Goal: Information Seeking & Learning: Learn about a topic

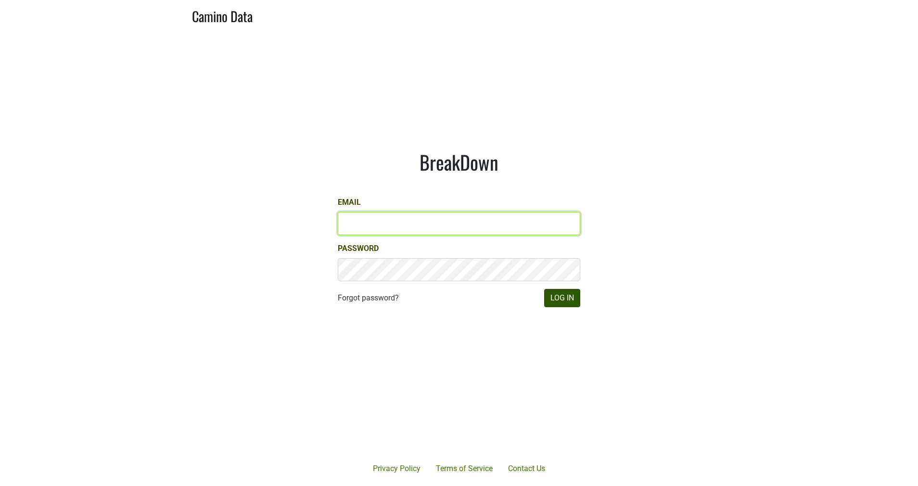
type input "[EMAIL_ADDRESS][DOMAIN_NAME]"
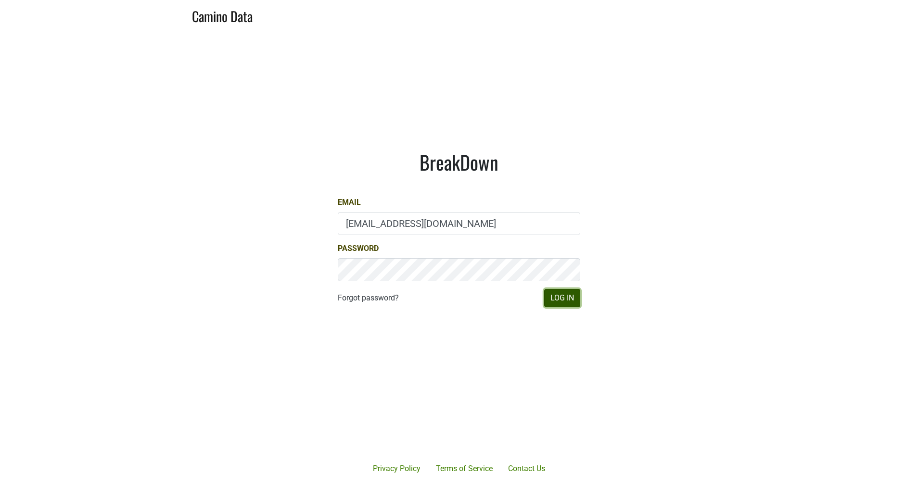
click at [561, 300] on button "Log In" at bounding box center [562, 298] width 36 height 18
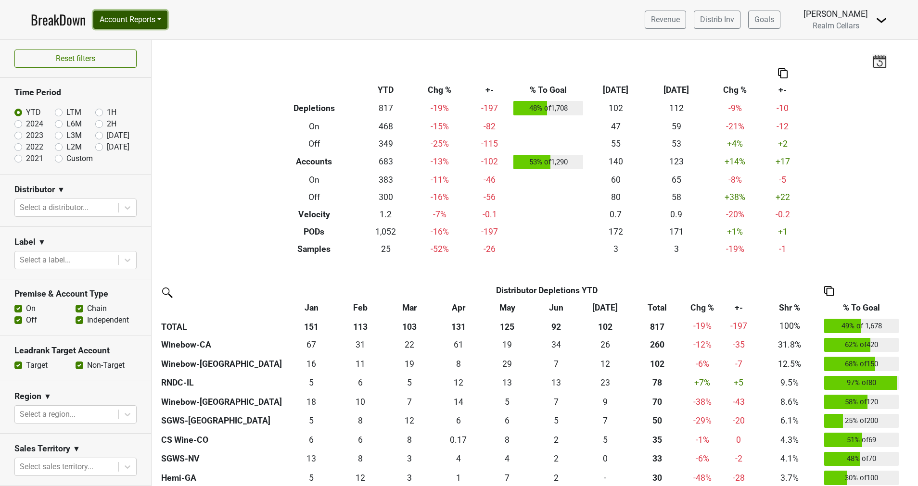
click at [117, 16] on button "Account Reports" at bounding box center [130, 20] width 74 height 18
click at [120, 36] on link "SuperRanker" at bounding box center [136, 41] width 85 height 15
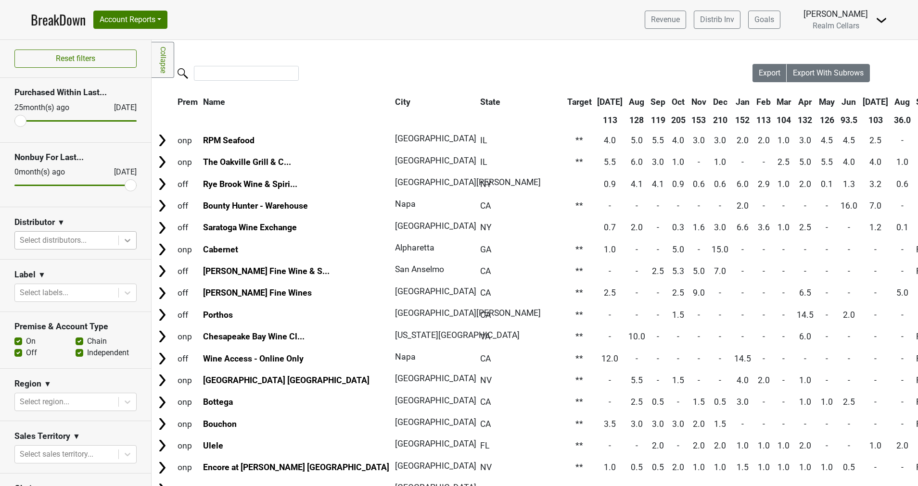
click at [123, 241] on icon at bounding box center [128, 241] width 10 height 10
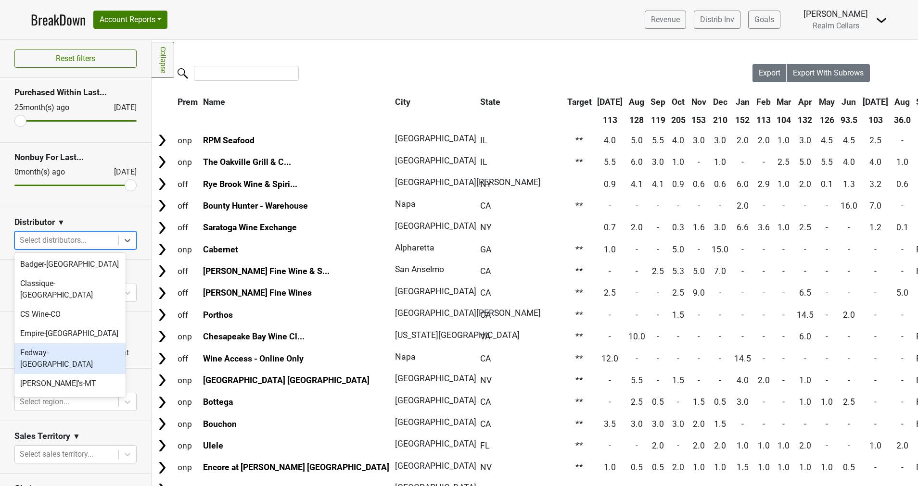
click at [76, 343] on div "Fedway-[GEOGRAPHIC_DATA]" at bounding box center [69, 358] width 111 height 31
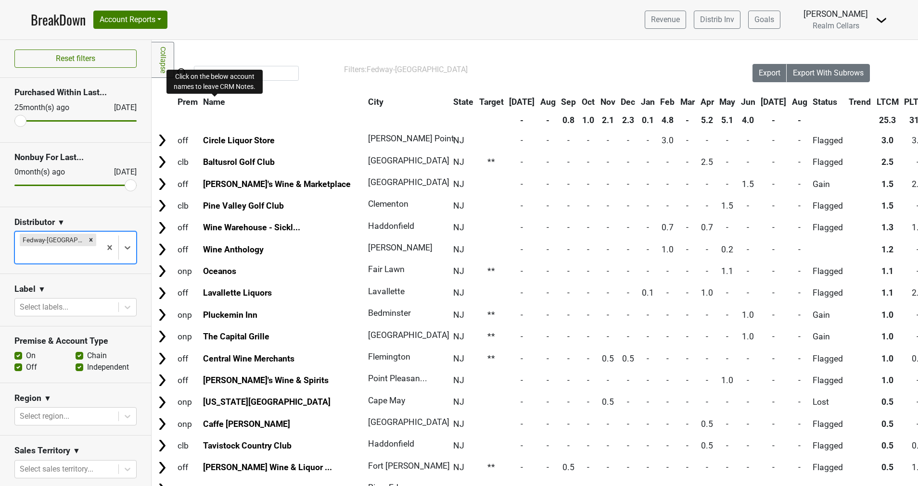
click at [223, 104] on span "Name" at bounding box center [214, 102] width 22 height 10
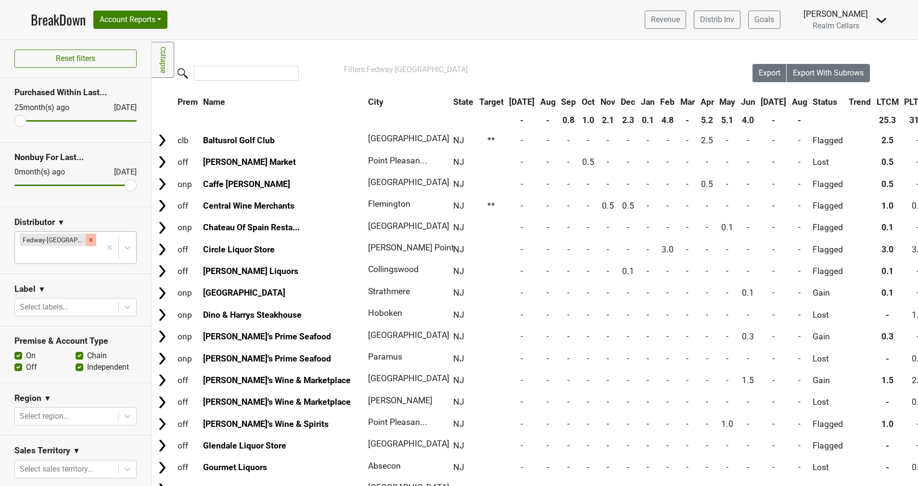
click at [88, 238] on icon "Remove Fedway-NJ" at bounding box center [91, 240] width 7 height 7
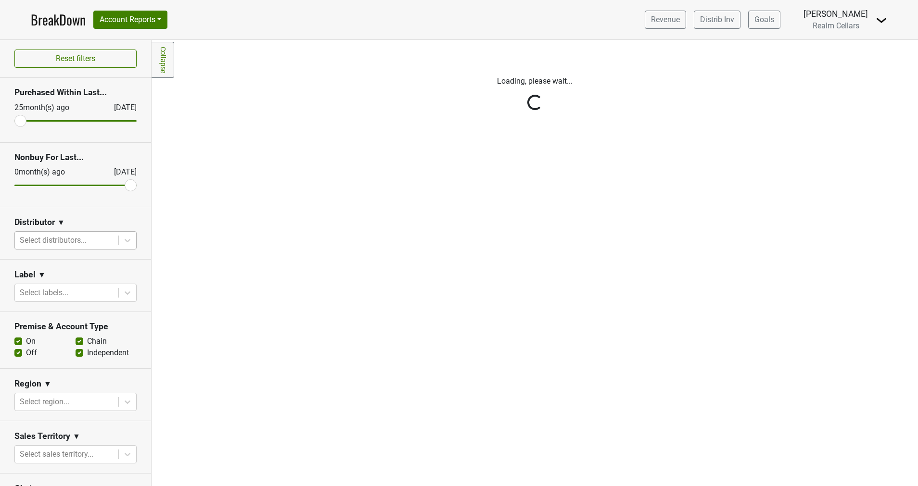
click at [117, 240] on div "Reset filters Purchased Within Last... 25 month(s) ago Aug '25 Nonbuy For Last.…" at bounding box center [76, 263] width 152 height 446
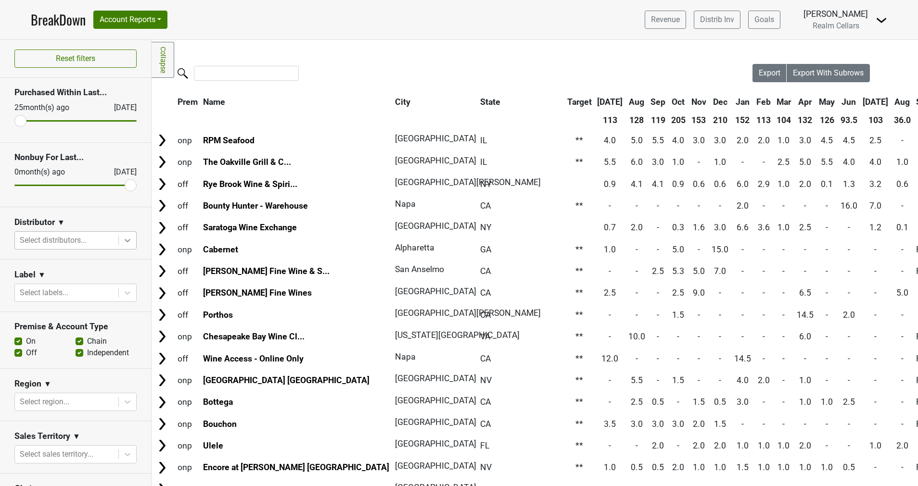
click at [125, 241] on icon at bounding box center [128, 240] width 6 height 3
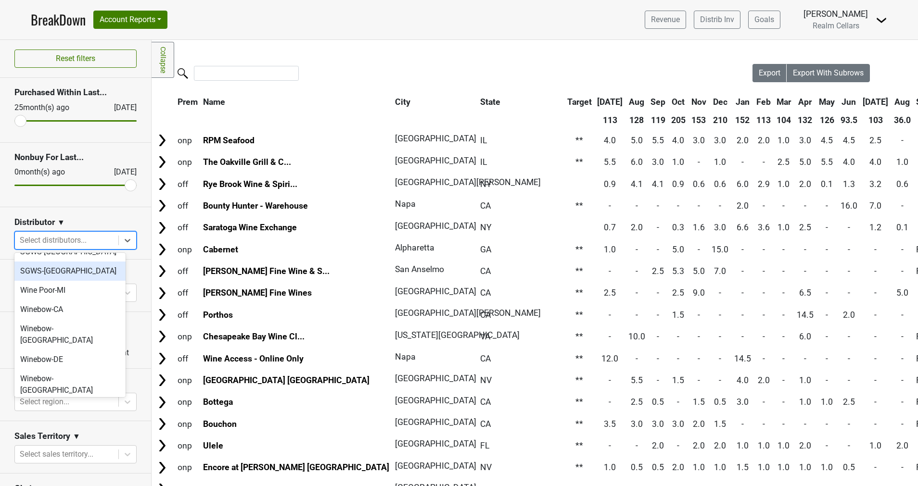
scroll to position [330, 0]
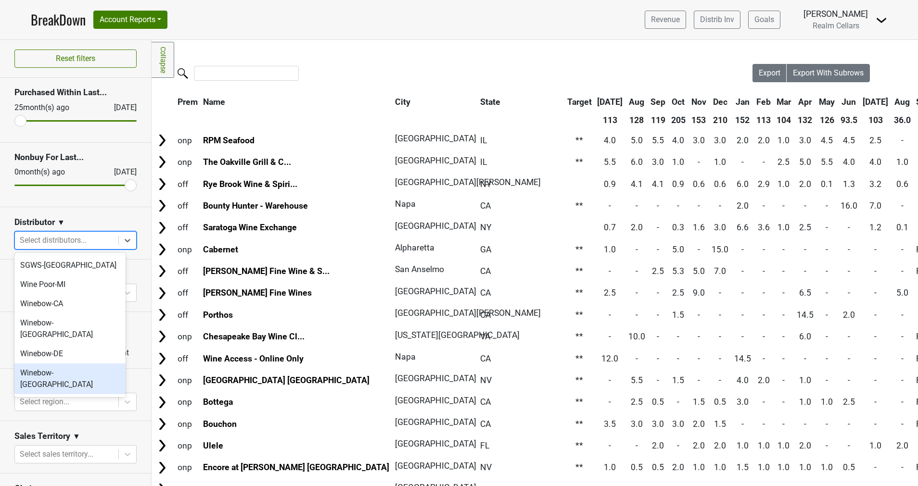
click at [68, 364] on div "Winebow-[GEOGRAPHIC_DATA]" at bounding box center [69, 379] width 111 height 31
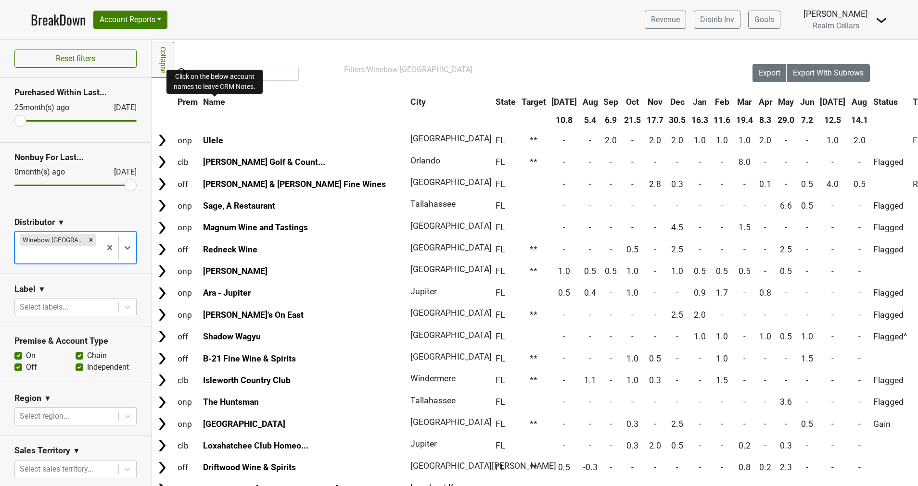
click at [217, 103] on span "Name" at bounding box center [214, 102] width 22 height 10
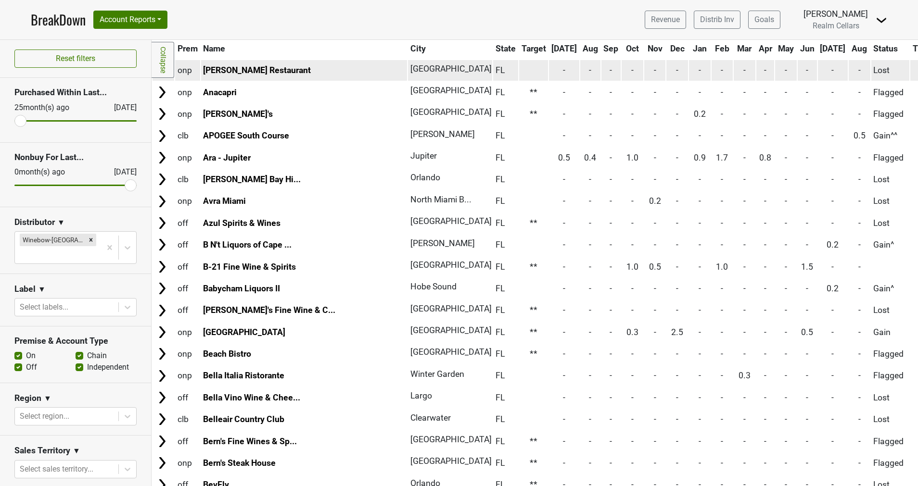
scroll to position [0, 0]
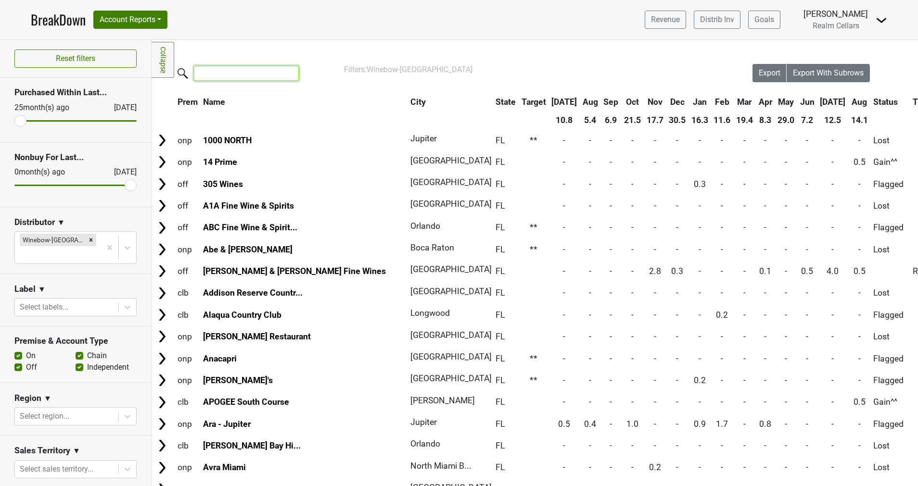
click at [224, 74] on input "search" at bounding box center [246, 73] width 105 height 15
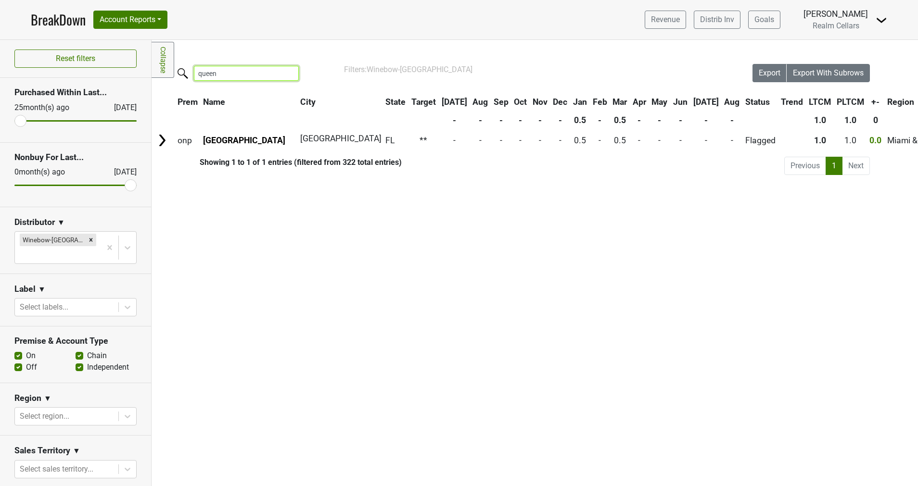
type input "queen"
click at [287, 75] on input "queen" at bounding box center [246, 73] width 105 height 15
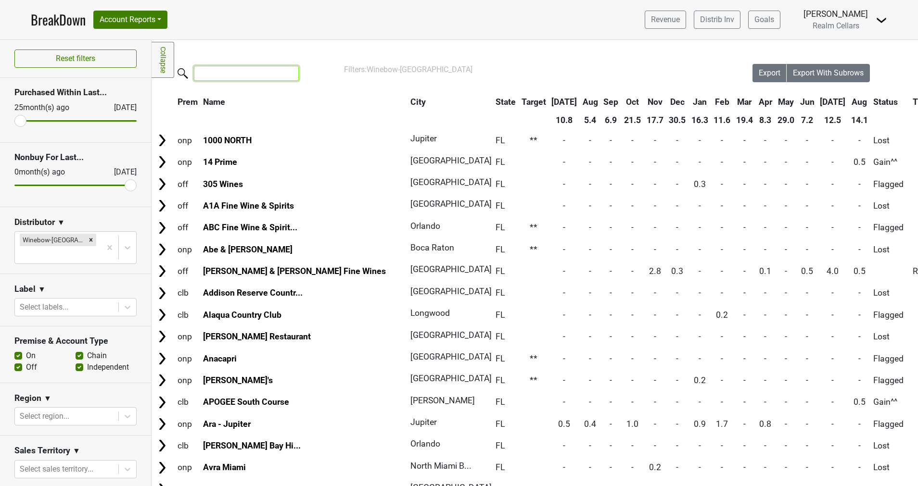
click at [287, 75] on input "search" at bounding box center [246, 73] width 105 height 15
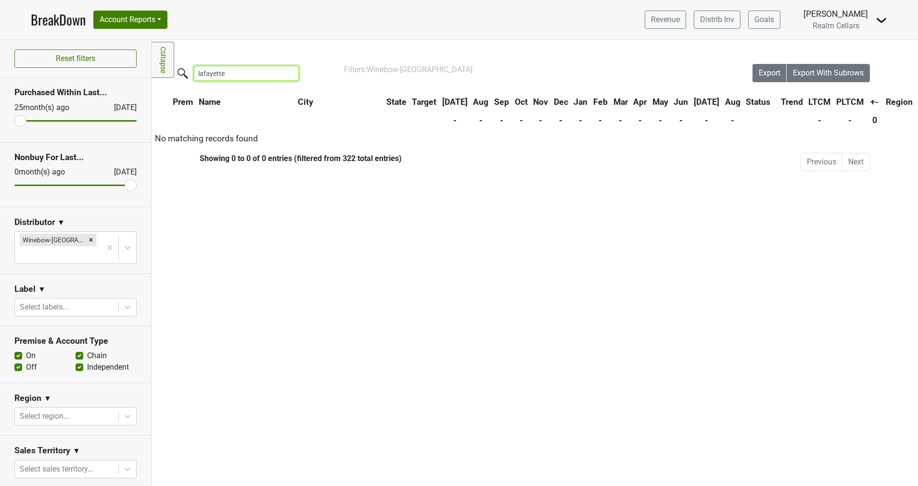
type input "lafayette"
click at [287, 74] on input "lafayette" at bounding box center [246, 73] width 105 height 15
type input "marion"
click at [287, 71] on input "marion" at bounding box center [246, 73] width 105 height 15
click at [274, 244] on div "Filters Collapse Loading, please wait... Please wait, your file is being downlo…" at bounding box center [535, 263] width 766 height 446
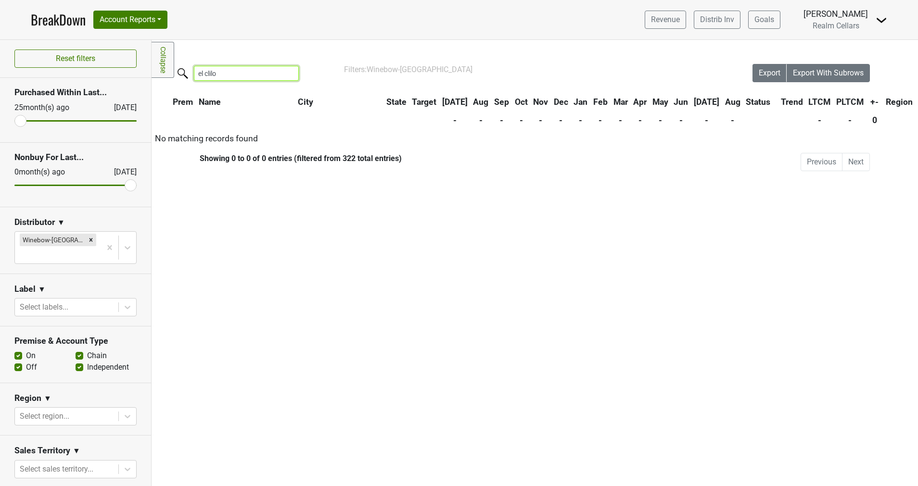
drag, startPoint x: 225, startPoint y: 73, endPoint x: 136, endPoint y: 61, distance: 89.3
click at [136, 61] on div "Reset filters Purchased Within Last... 25 month(s) ago Aug '25 Nonbuy For Last.…" at bounding box center [459, 263] width 918 height 446
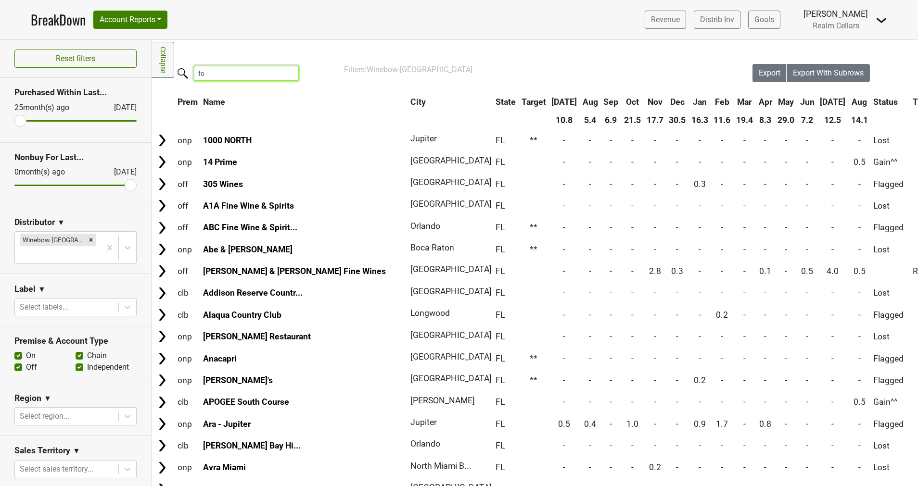
type input "f"
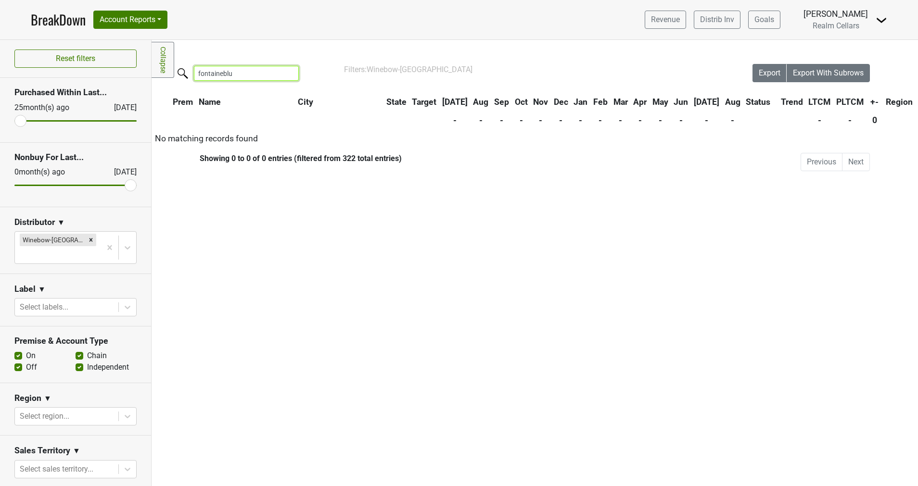
type input "fontaineblu"
click at [285, 72] on input "fontaineblu" at bounding box center [246, 73] width 105 height 15
type input "faena"
click at [285, 74] on input "faena" at bounding box center [246, 73] width 105 height 15
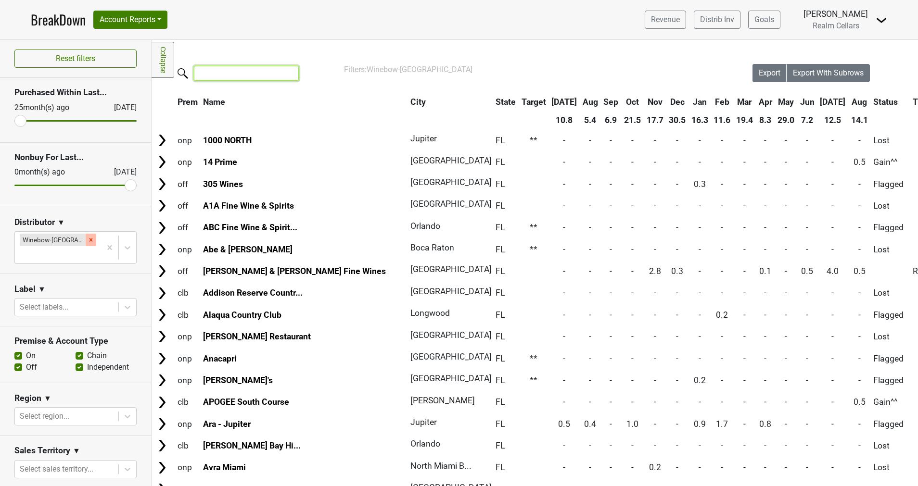
click at [88, 238] on icon "Remove Winebow-FL" at bounding box center [91, 240] width 7 height 7
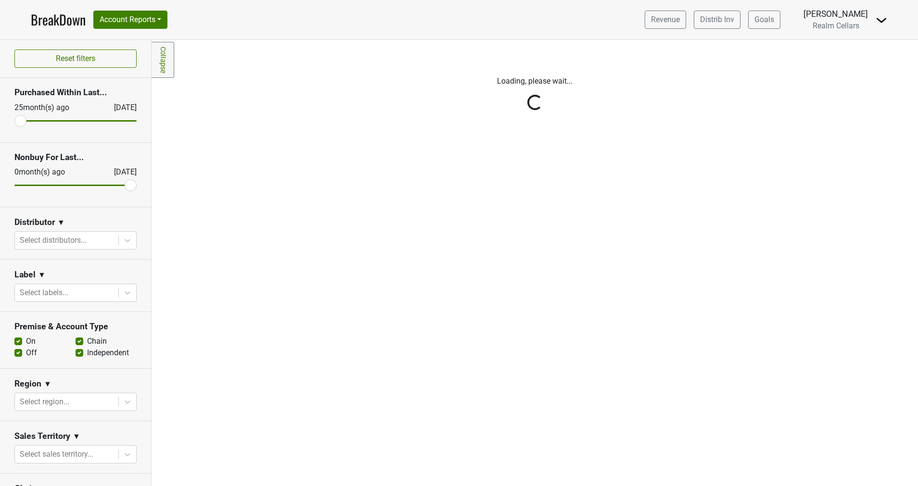
click at [115, 237] on div "Reset filters Purchased Within Last... 25 month(s) ago Aug '25 Nonbuy For Last.…" at bounding box center [76, 263] width 152 height 446
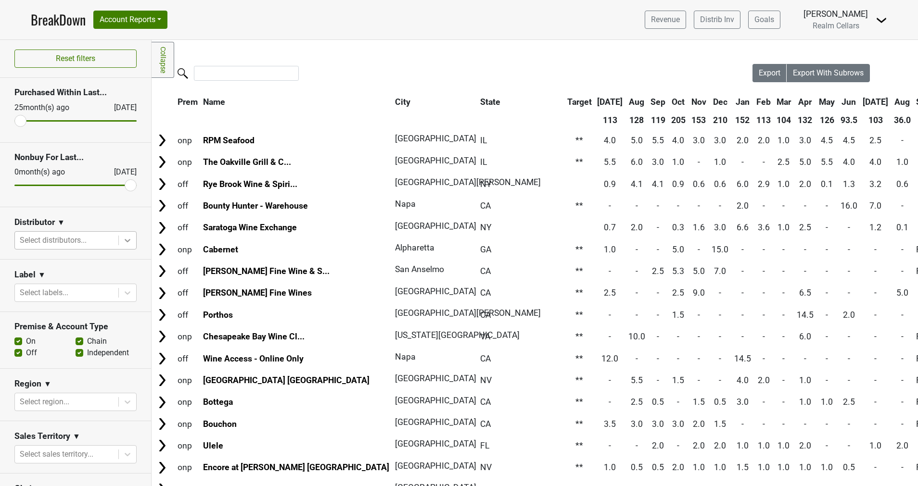
click at [123, 241] on icon at bounding box center [128, 241] width 10 height 10
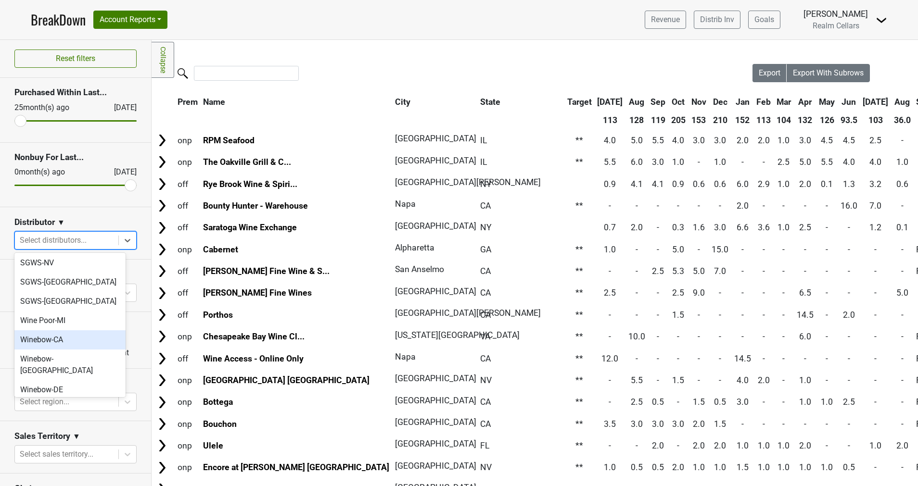
scroll to position [290, 0]
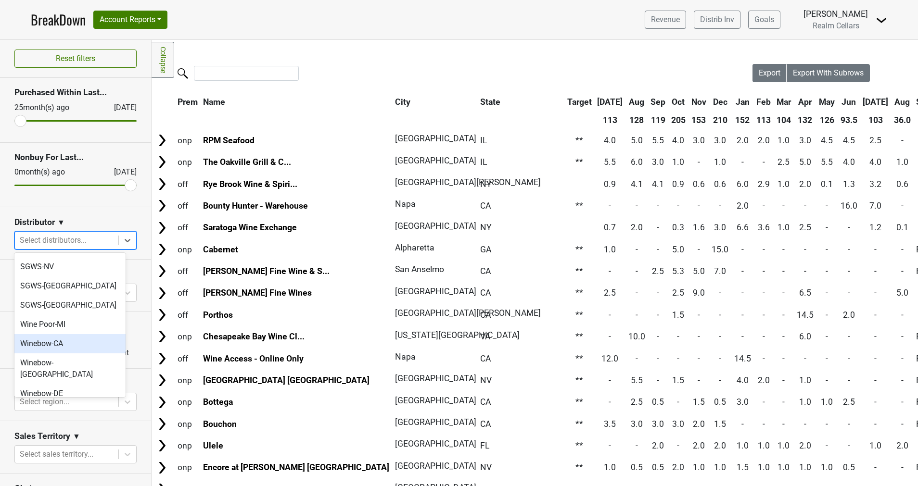
click at [79, 334] on div "Winebow-CA" at bounding box center [69, 343] width 111 height 19
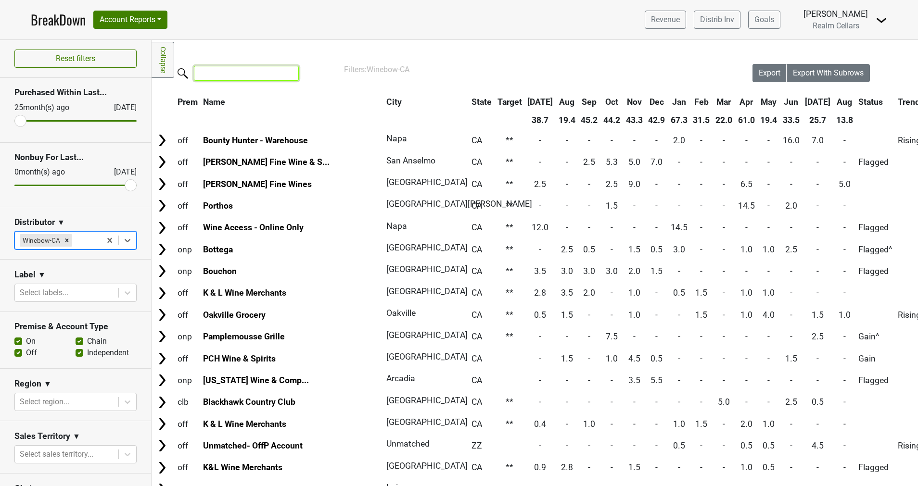
click at [224, 68] on input "search" at bounding box center [246, 73] width 105 height 15
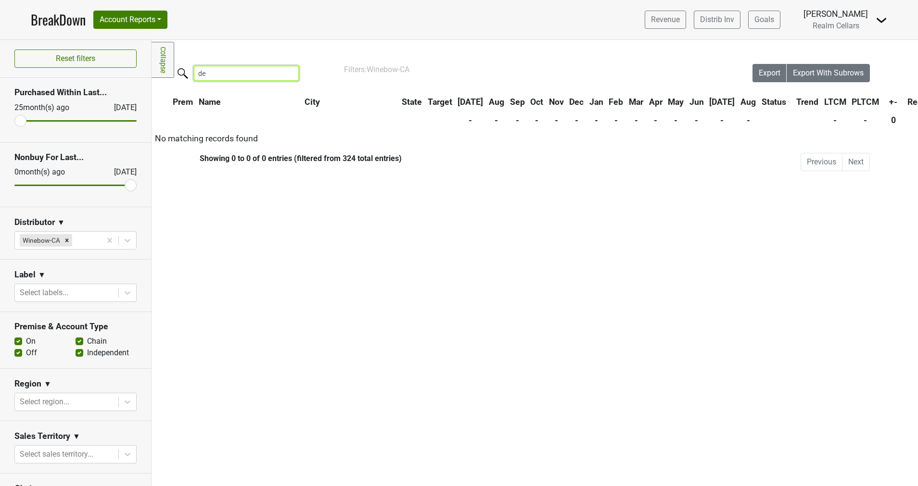
type input "d"
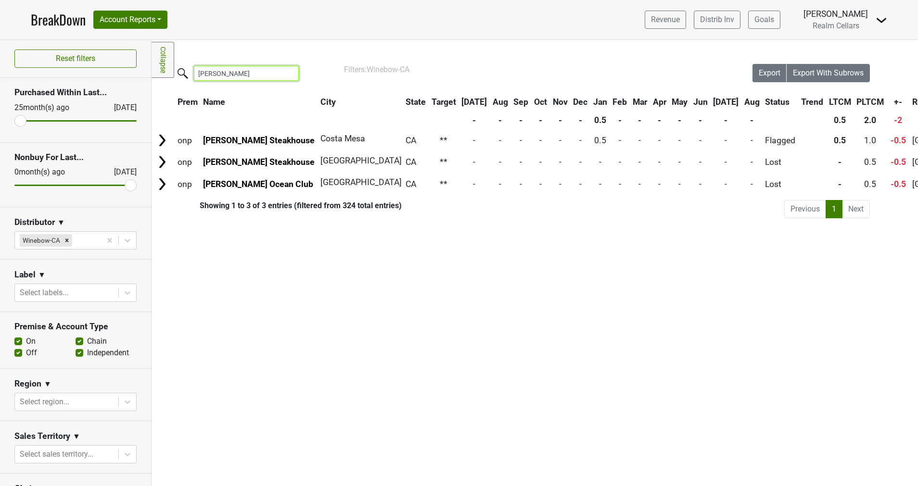
type input "mastro"
click at [66, 240] on icon "Remove Winebow-CA" at bounding box center [66, 240] width 3 height 3
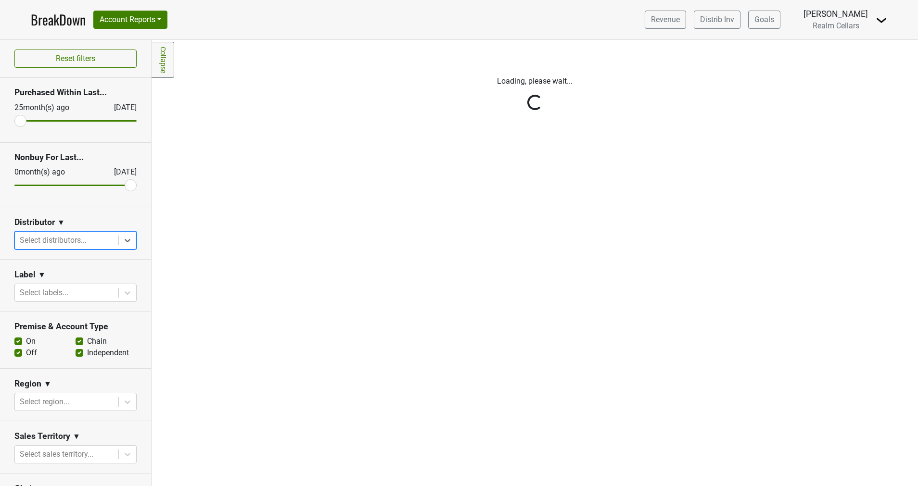
click at [115, 240] on div "Reset filters Purchased Within Last... 25 month(s) ago Aug '25 Nonbuy For Last.…" at bounding box center [76, 263] width 152 height 446
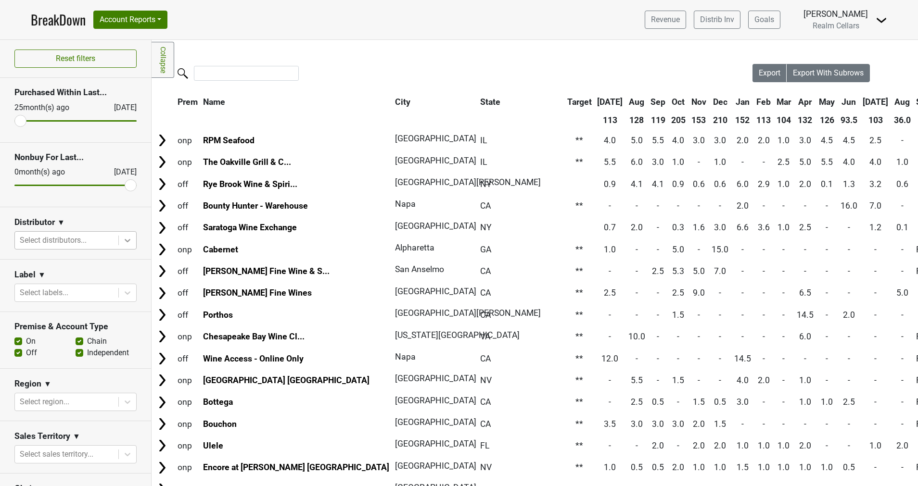
click at [123, 240] on icon at bounding box center [128, 241] width 10 height 10
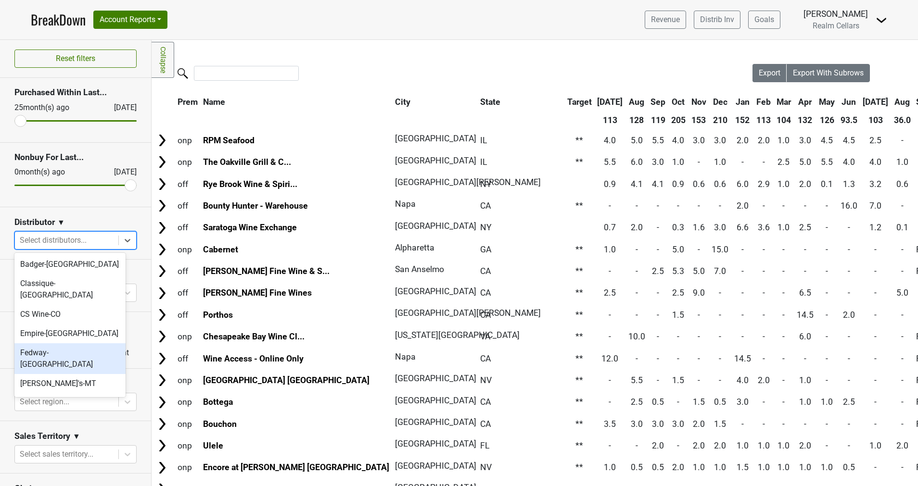
click at [69, 343] on div "Fedway-[GEOGRAPHIC_DATA]" at bounding box center [69, 358] width 111 height 31
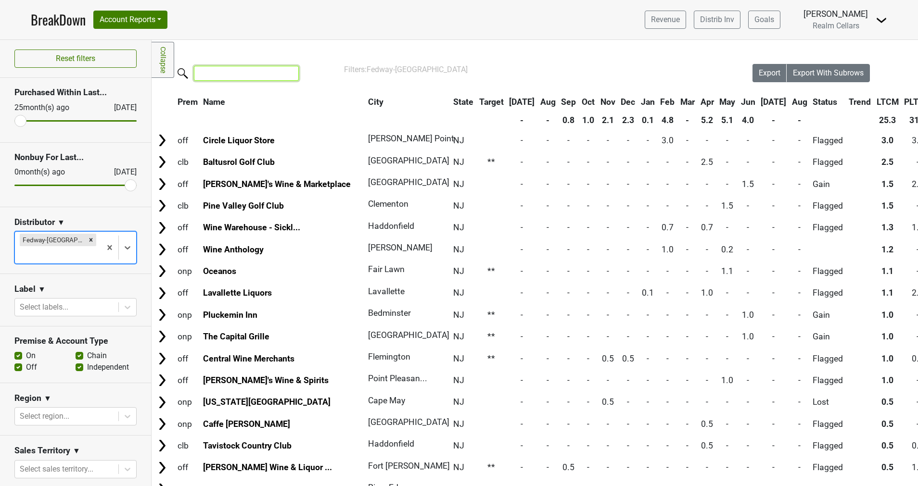
click at [224, 77] on input "search" at bounding box center [246, 73] width 105 height 15
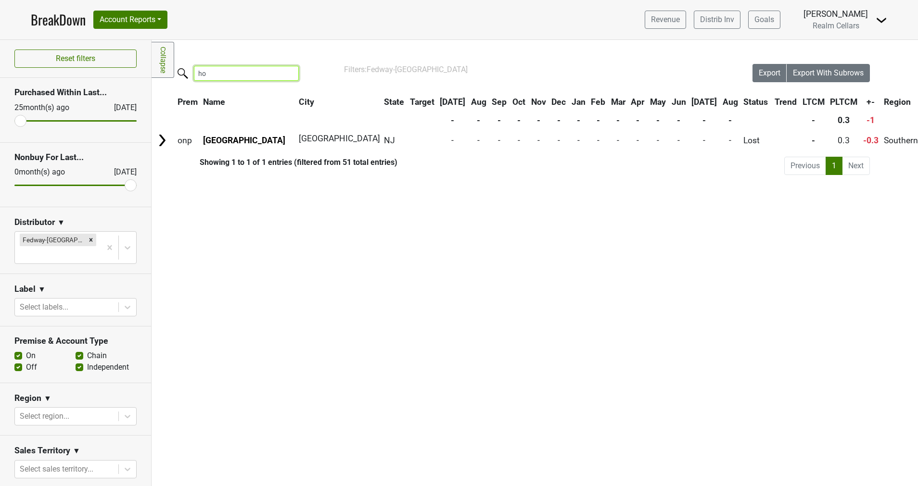
type input "h"
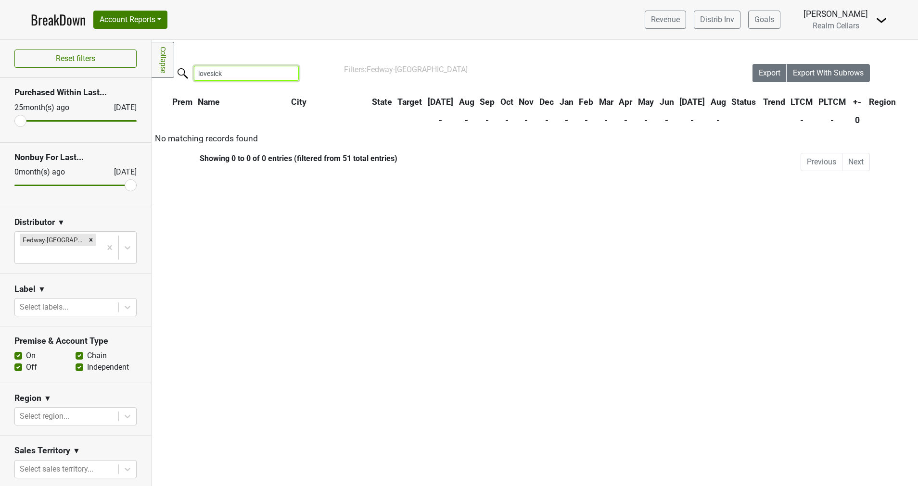
type input "lovesick"
click at [288, 73] on input "lovesick" at bounding box center [246, 73] width 105 height 15
type input "porta"
click at [286, 72] on input "porta" at bounding box center [246, 73] width 105 height 15
type input "pascal"
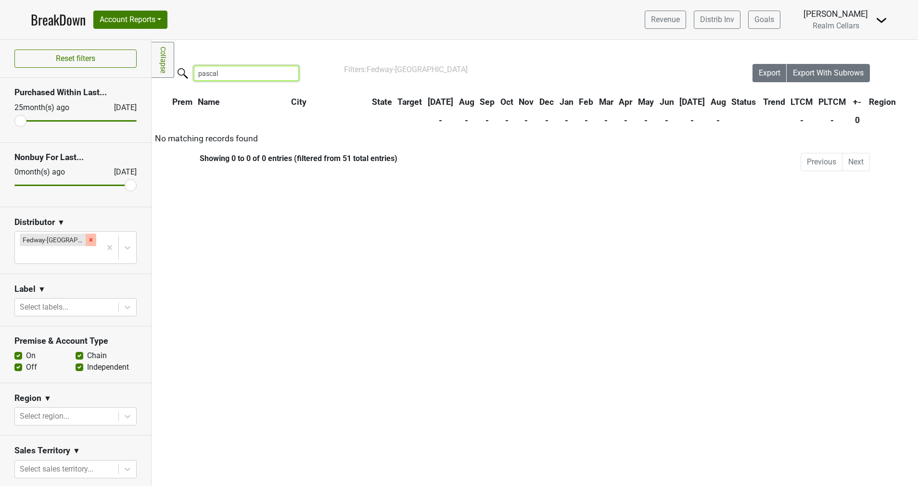
click at [89, 241] on icon "Remove Fedway-NJ" at bounding box center [90, 239] width 3 height 3
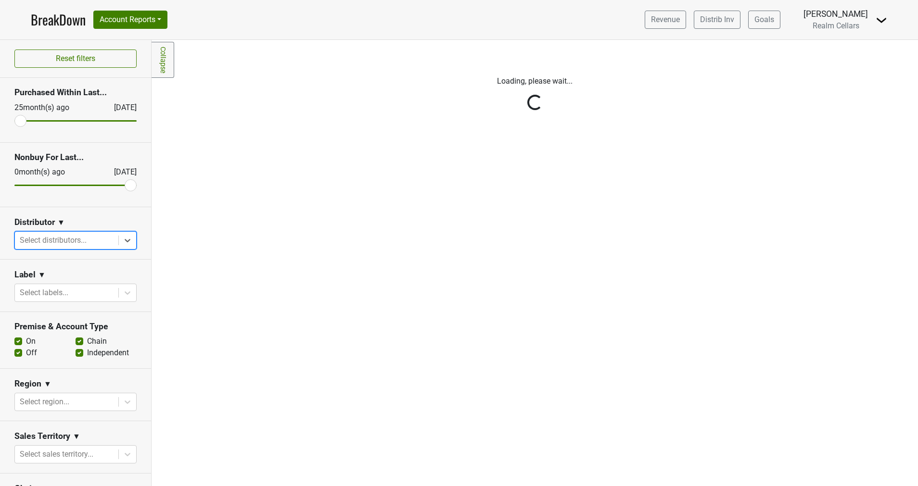
click at [114, 240] on div "Reset filters Purchased Within Last... 25 month(s) ago Aug '25 Nonbuy For Last.…" at bounding box center [76, 263] width 152 height 446
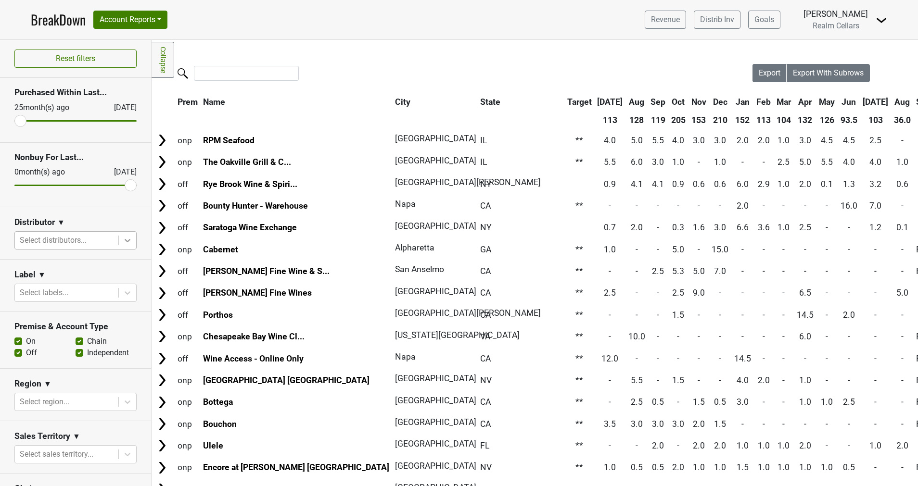
click at [125, 241] on icon at bounding box center [128, 240] width 6 height 3
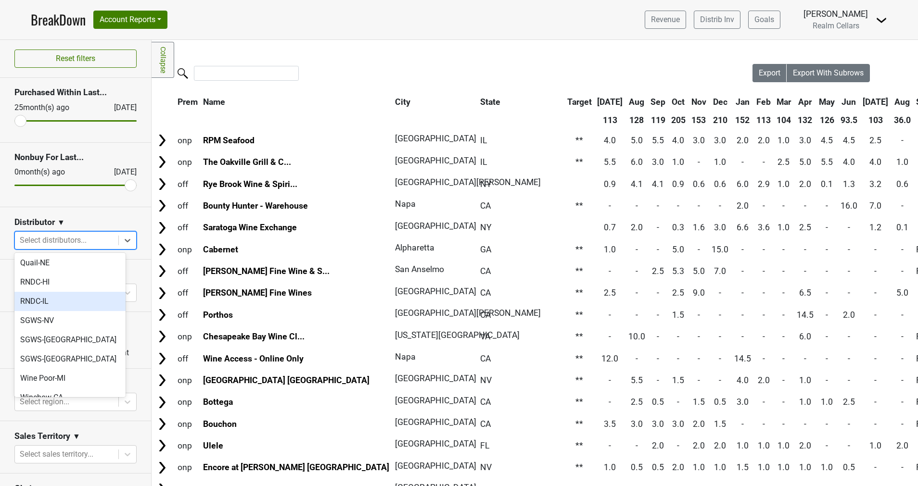
scroll to position [237, 0]
click at [69, 330] on div "SGWS-[GEOGRAPHIC_DATA]" at bounding box center [69, 339] width 111 height 19
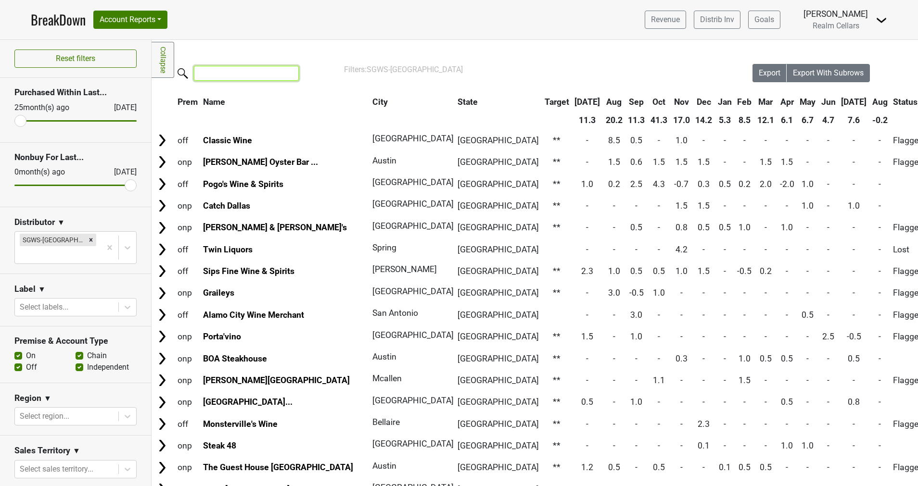
click at [243, 72] on input "search" at bounding box center [246, 73] width 105 height 15
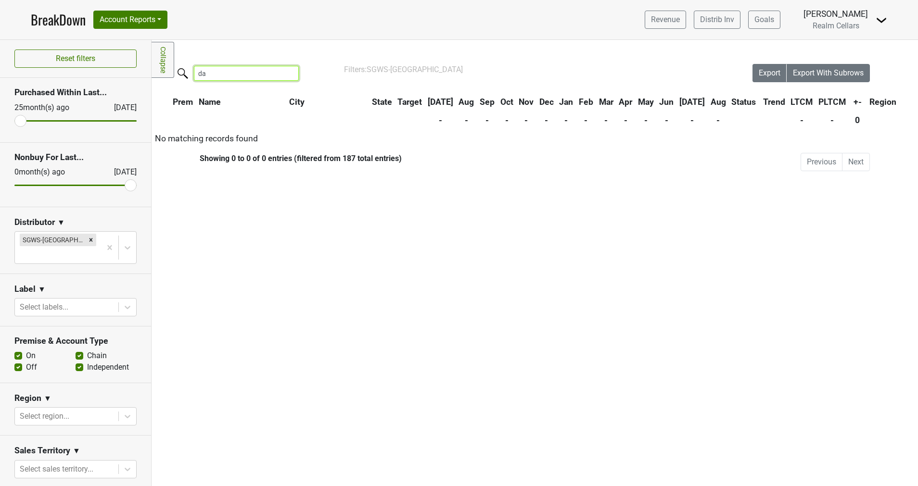
type input "d"
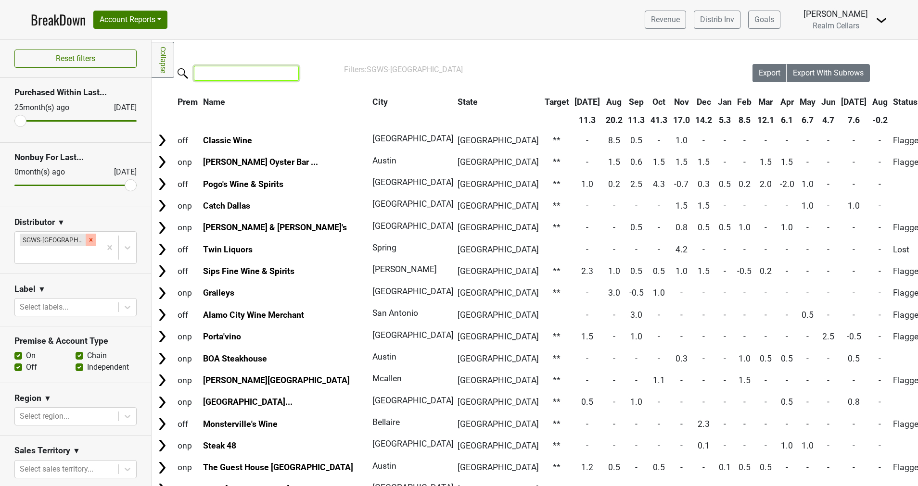
click at [88, 239] on icon "Remove SGWS-TX" at bounding box center [91, 240] width 7 height 7
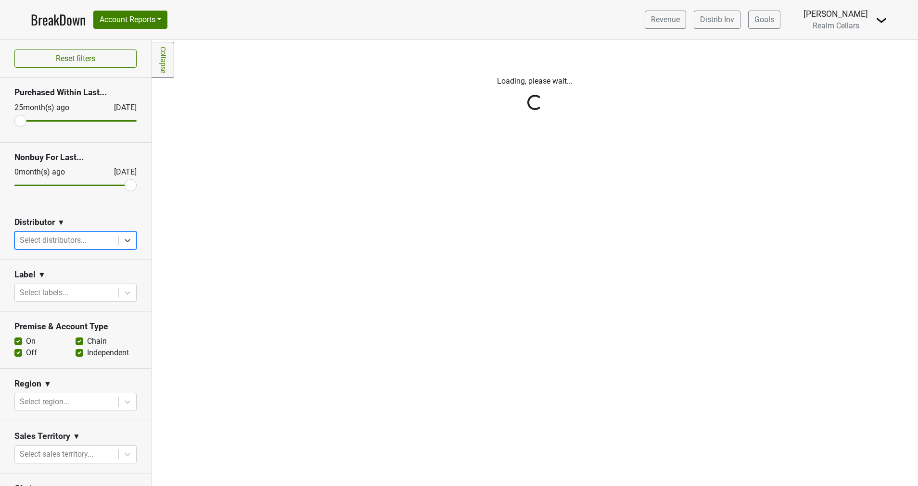
click at [117, 239] on div "Reset filters Purchased Within Last... 25 month(s) ago Aug '25 Nonbuy For Last.…" at bounding box center [76, 263] width 152 height 446
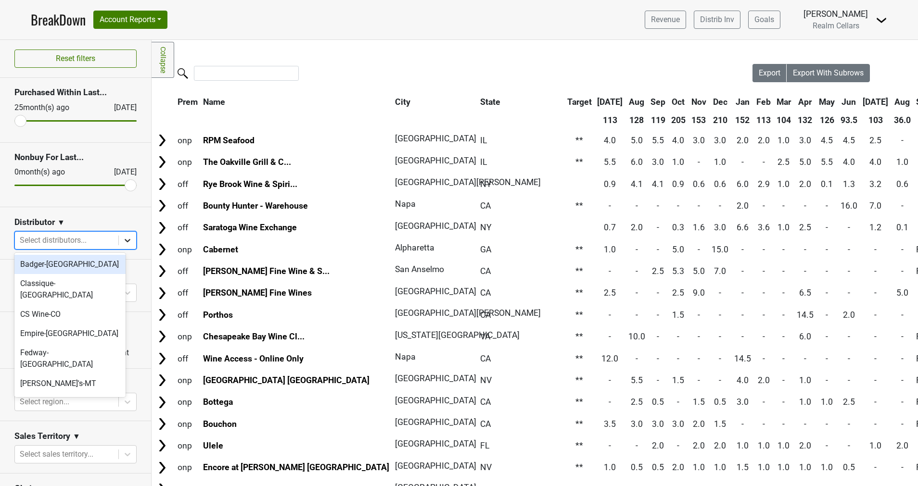
click at [123, 241] on icon at bounding box center [128, 241] width 10 height 10
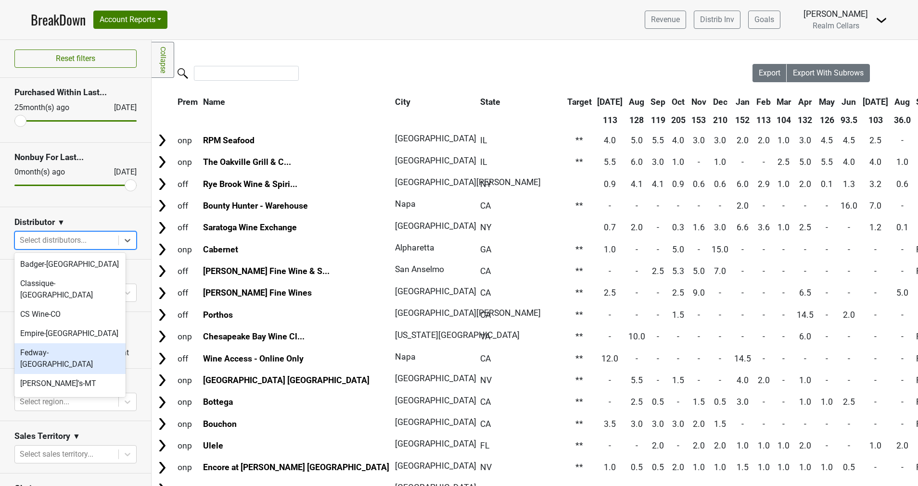
click at [86, 343] on div "Fedway-[GEOGRAPHIC_DATA]" at bounding box center [69, 358] width 111 height 31
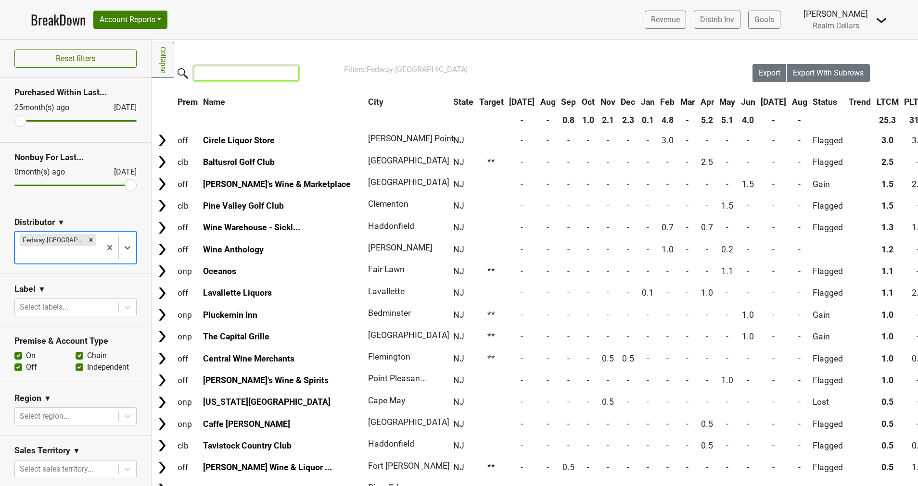
click at [224, 79] on input "search" at bounding box center [246, 73] width 105 height 15
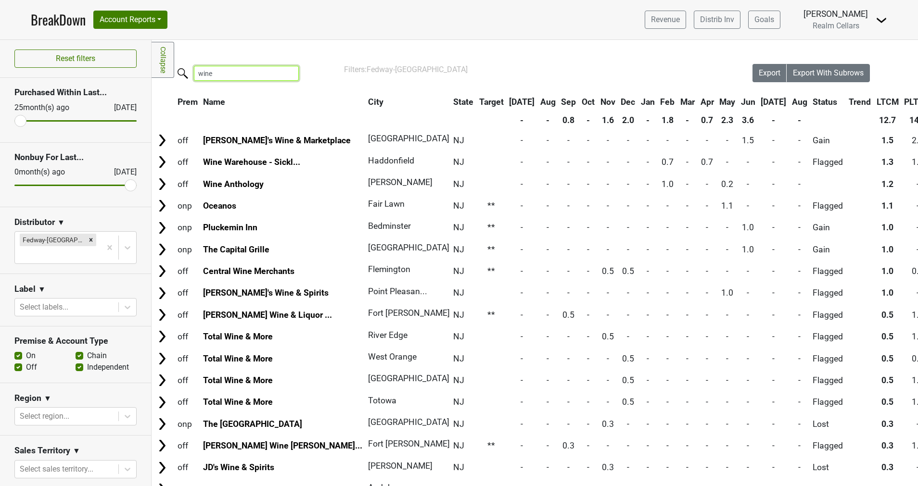
type input "wine"
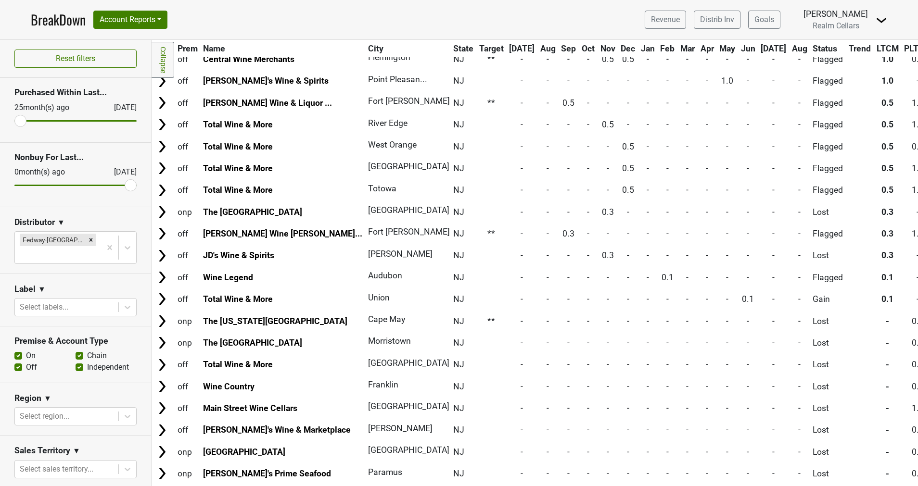
scroll to position [0, 0]
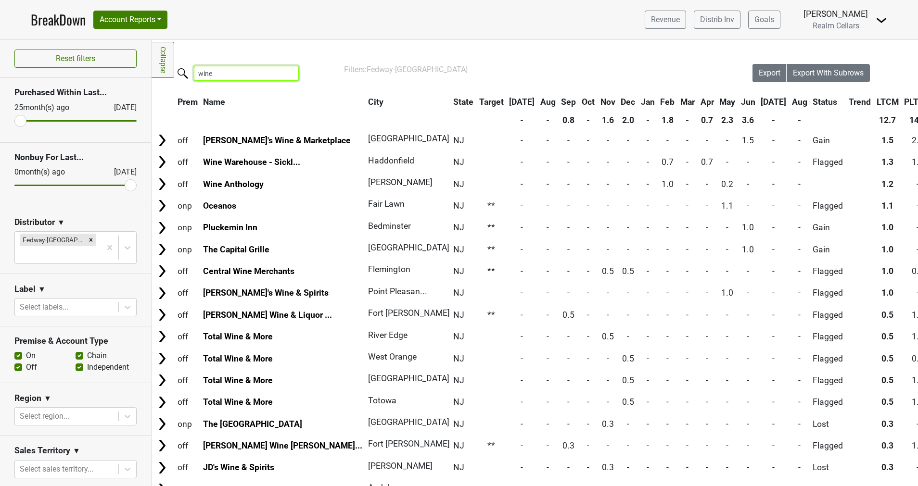
click at [286, 73] on input "wine" at bounding box center [246, 73] width 105 height 15
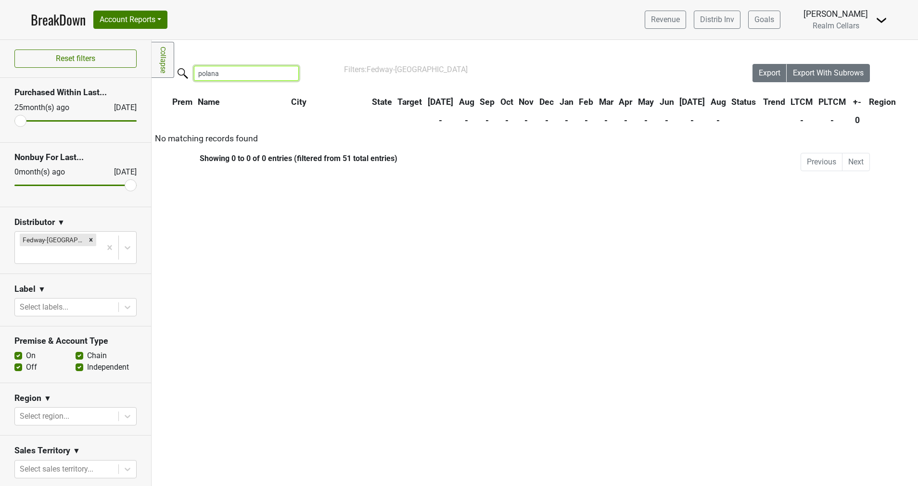
type input "polana"
click at [287, 73] on input "polana" at bounding box center [246, 73] width 105 height 15
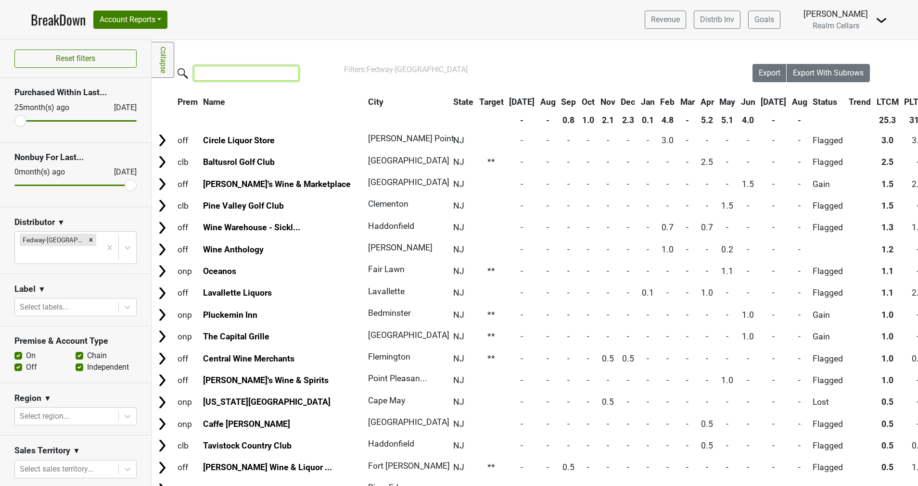
click at [287, 73] on input "search" at bounding box center [246, 73] width 105 height 15
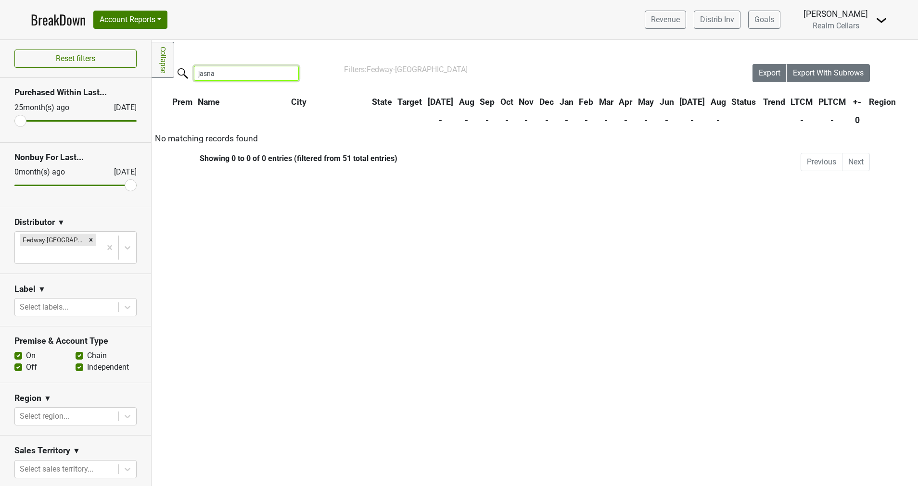
type input "jasna"
click at [286, 72] on input "jasna" at bounding box center [246, 73] width 105 height 15
type input "peter"
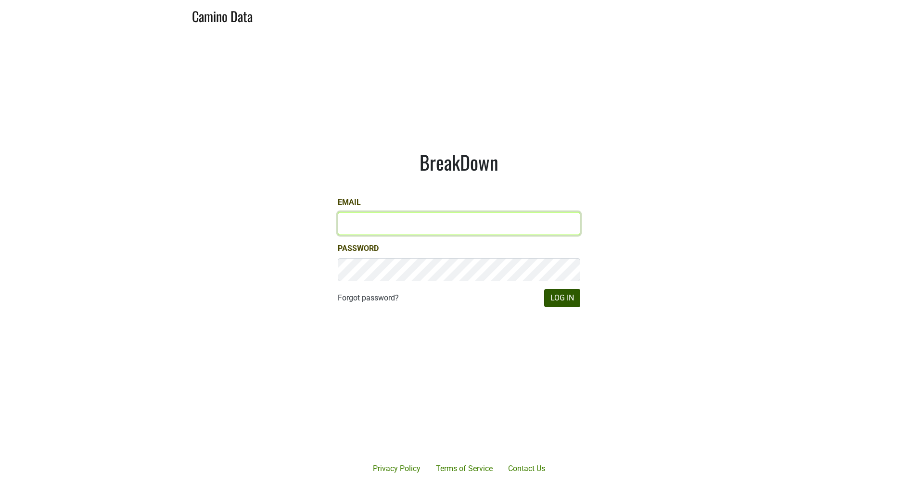
type input "[EMAIL_ADDRESS][DOMAIN_NAME]"
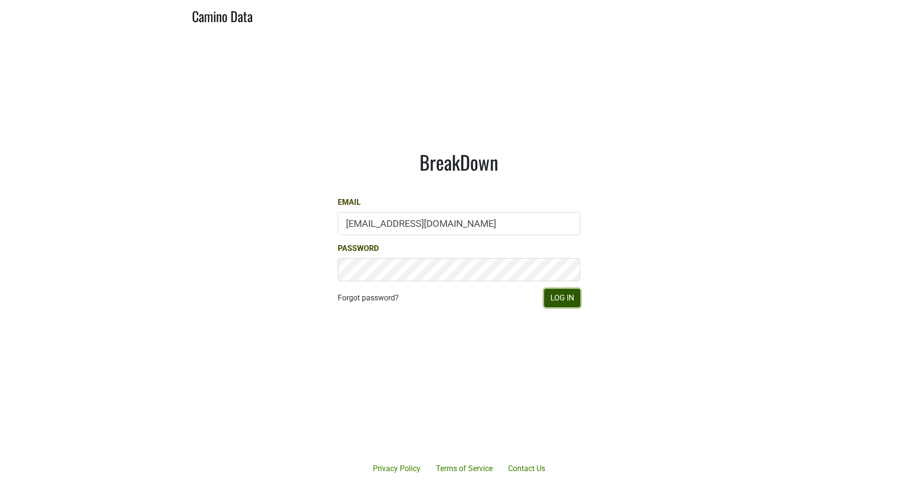
click at [568, 297] on button "Log In" at bounding box center [562, 298] width 36 height 18
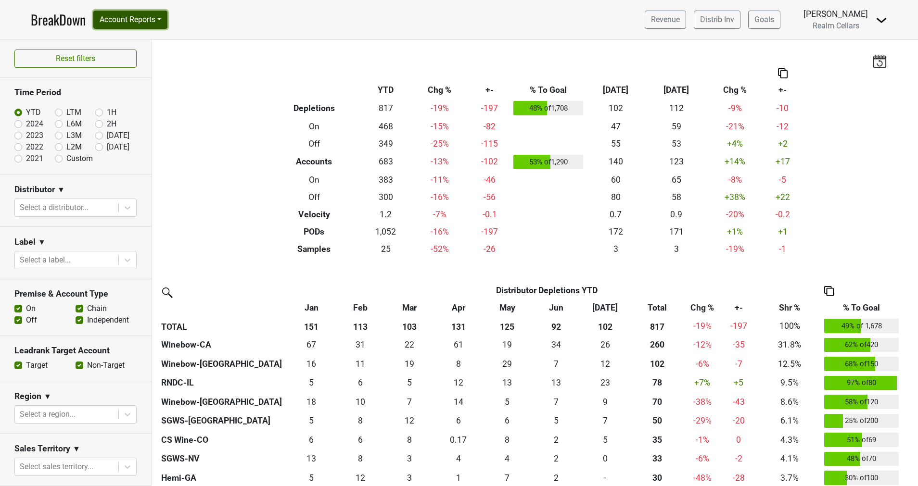
click at [142, 18] on button "Account Reports" at bounding box center [130, 20] width 74 height 18
click at [121, 41] on link "SuperRanker" at bounding box center [136, 41] width 85 height 15
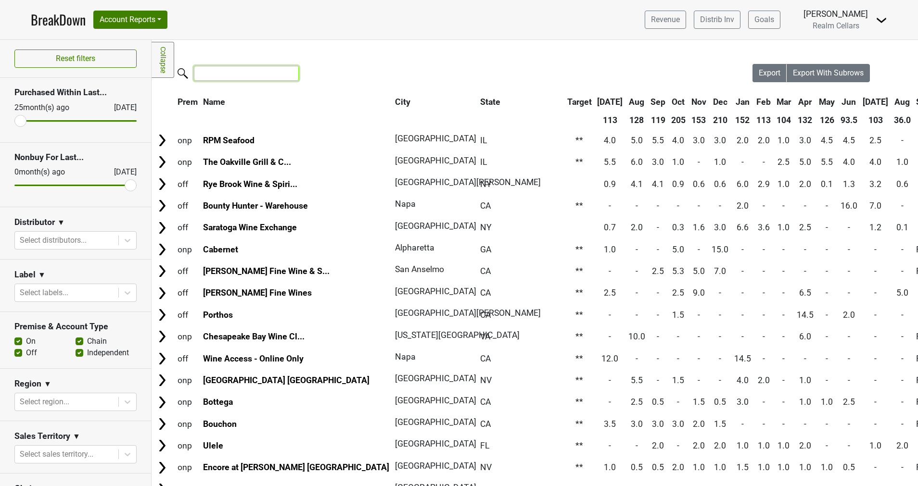
click at [234, 73] on input "search" at bounding box center [246, 73] width 105 height 15
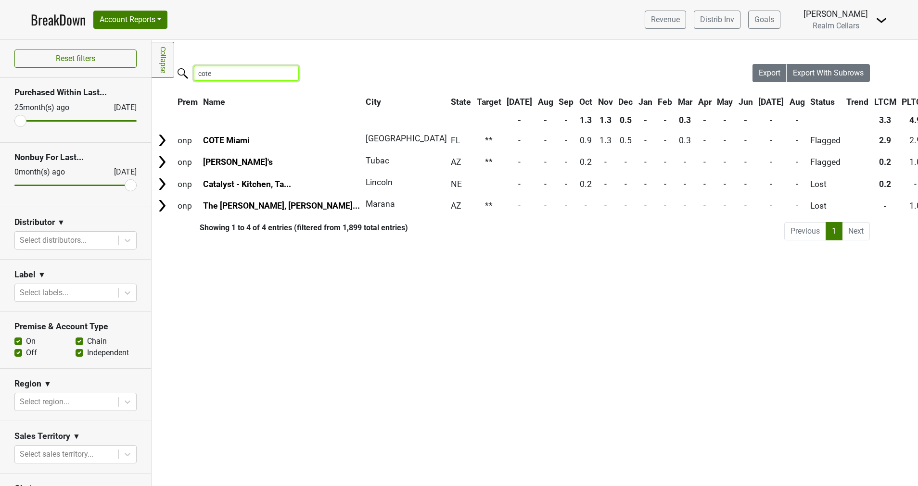
type input "cote"
click at [286, 72] on input "cote" at bounding box center [246, 73] width 105 height 15
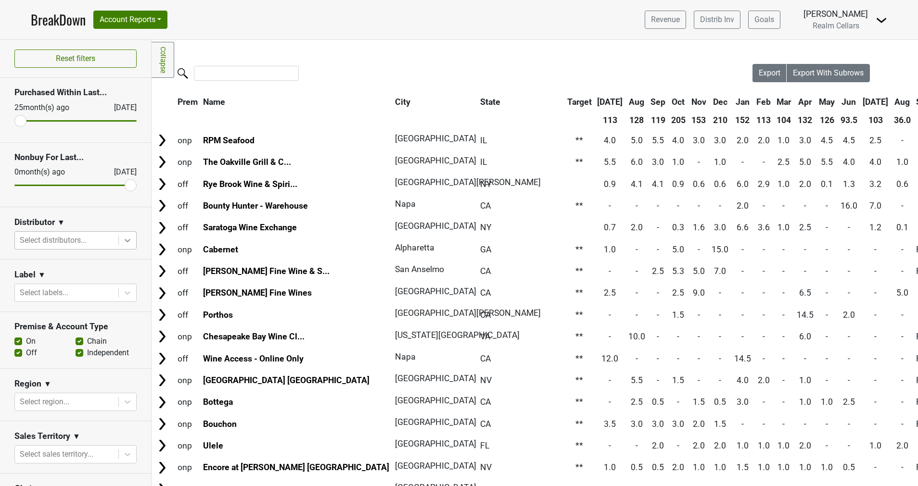
click at [125, 240] on icon at bounding box center [128, 240] width 6 height 3
click at [125, 292] on icon at bounding box center [128, 292] width 6 height 3
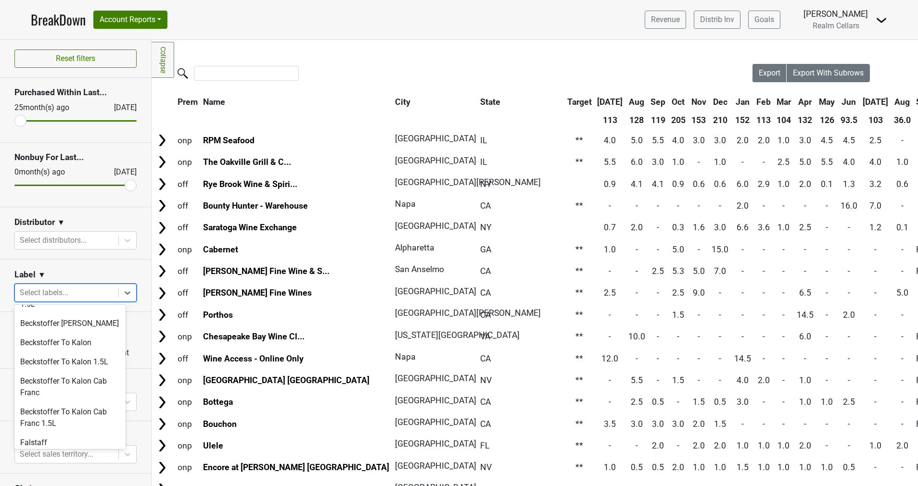
scroll to position [18, 0]
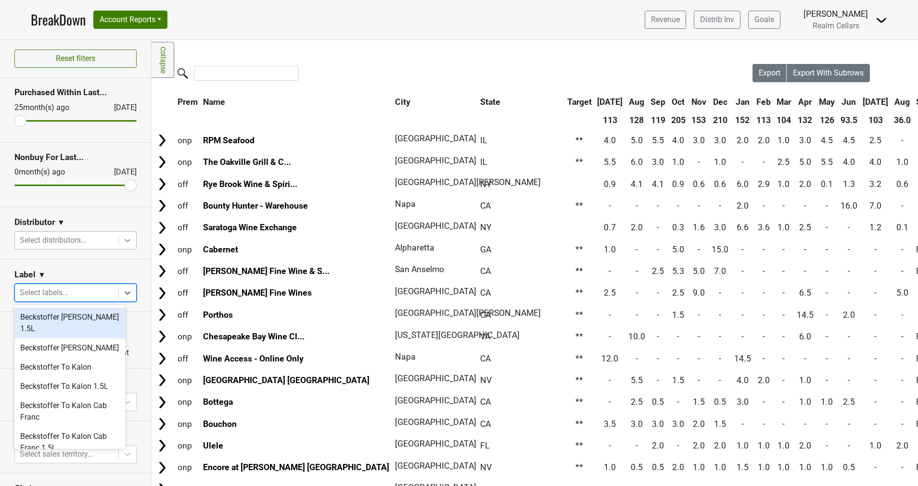
click at [123, 241] on icon at bounding box center [128, 241] width 10 height 10
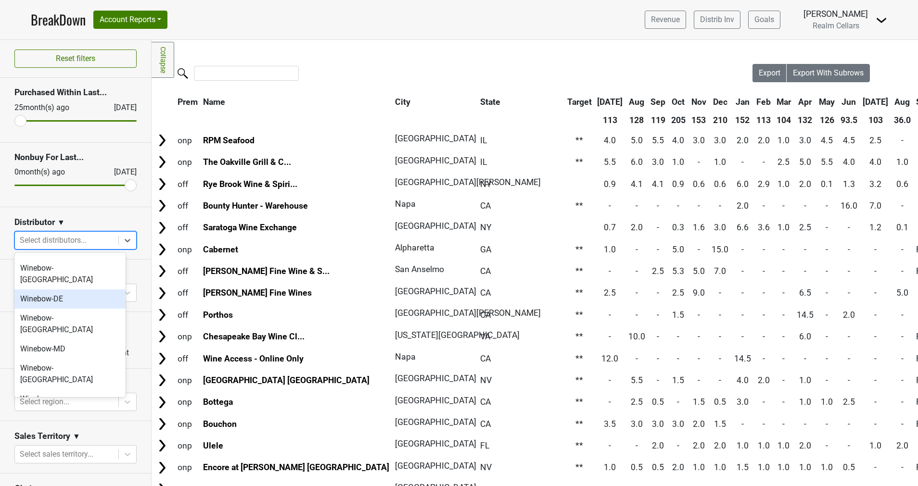
scroll to position [385, 0]
click at [65, 420] on div "Winebow-[GEOGRAPHIC_DATA]" at bounding box center [69, 435] width 111 height 31
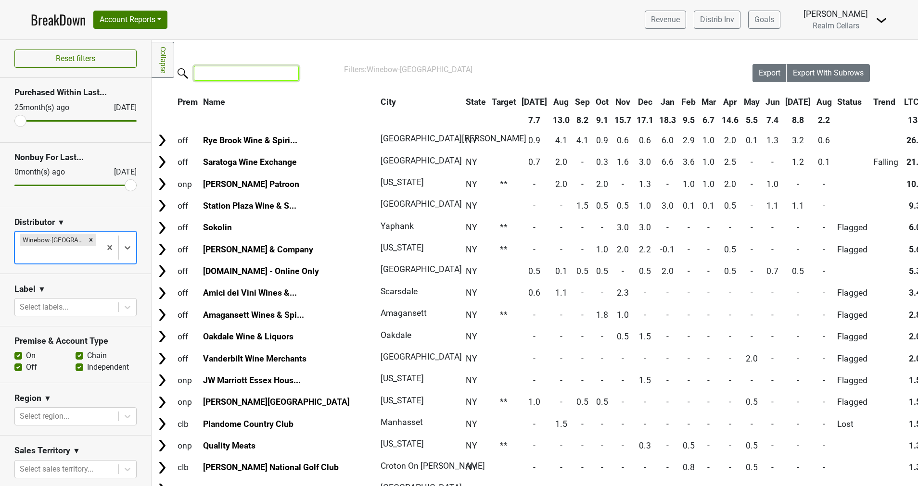
click at [222, 77] on input "search" at bounding box center [246, 73] width 105 height 15
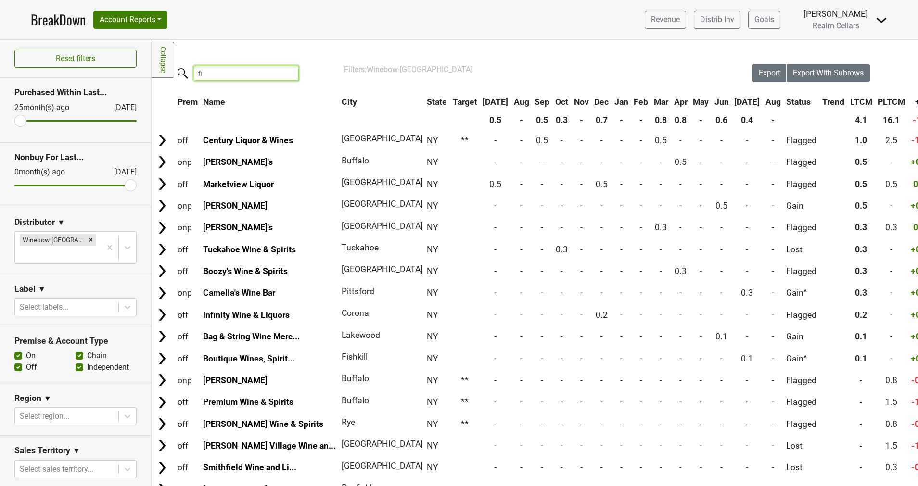
type input "f"
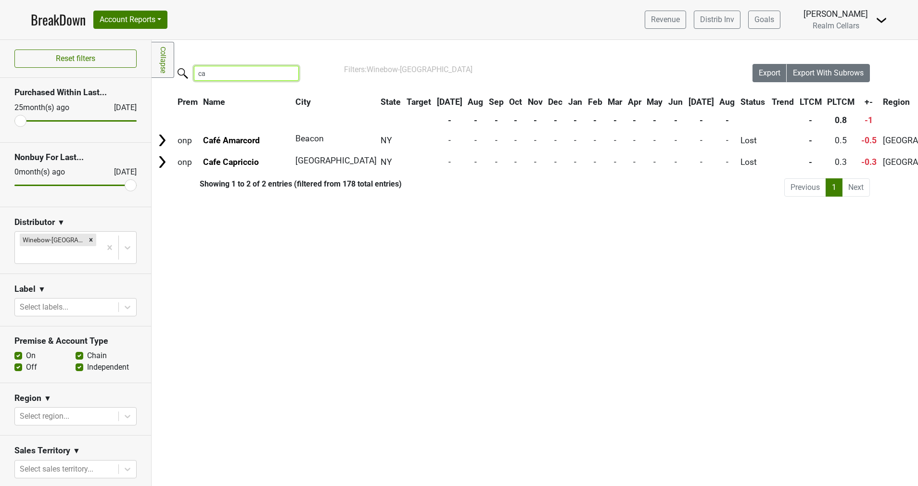
type input "c"
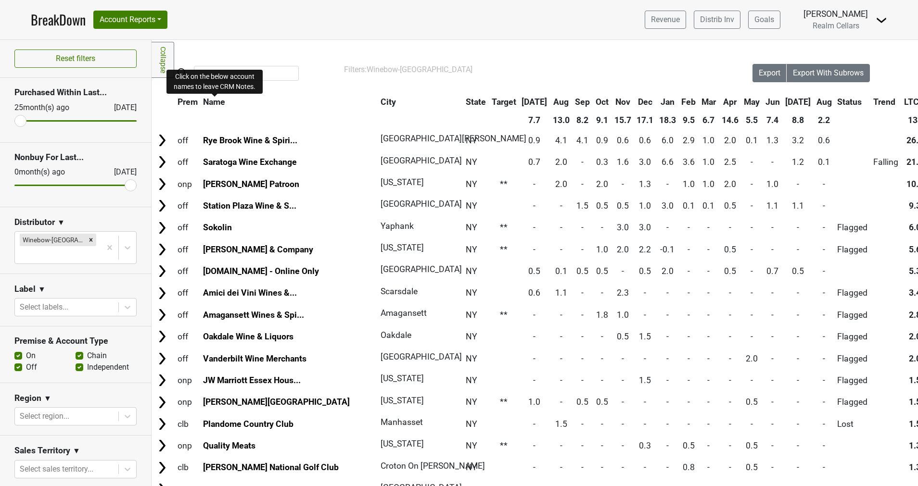
click at [223, 102] on span "Name" at bounding box center [214, 102] width 22 height 10
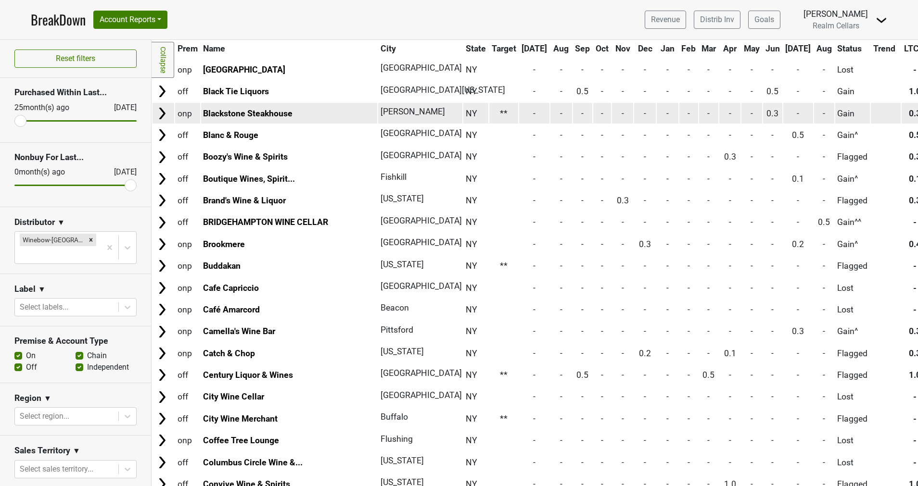
scroll to position [0, 30]
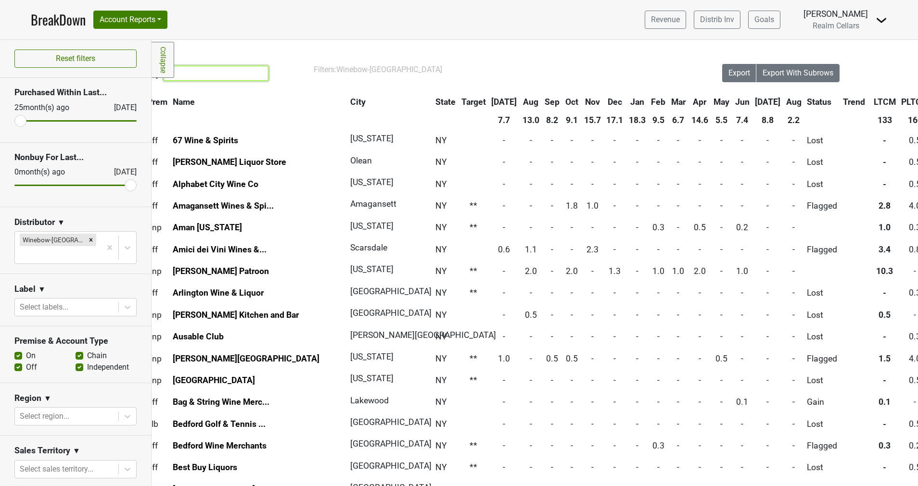
click at [201, 69] on input "search" at bounding box center [216, 73] width 105 height 15
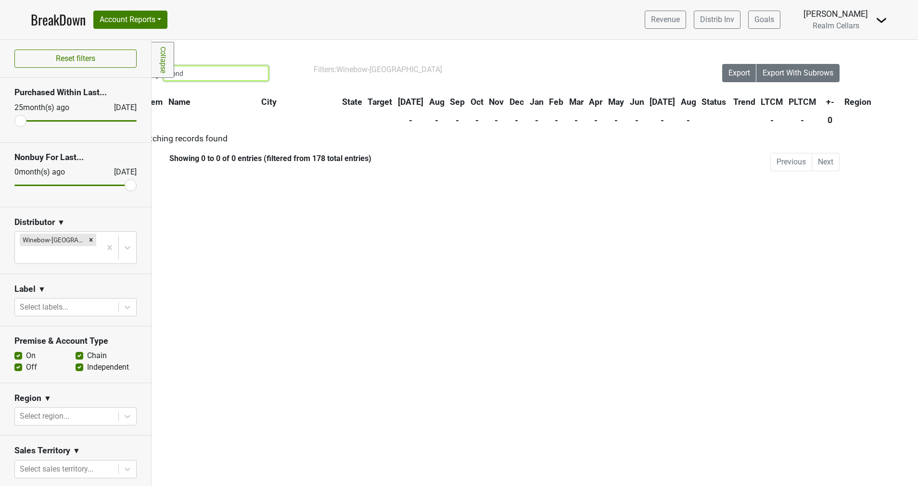
scroll to position [0, 0]
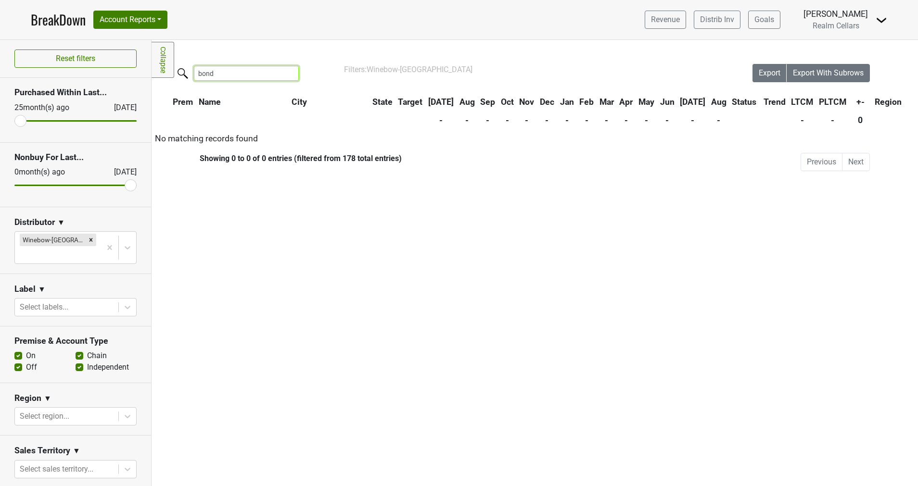
type input "bond"
click at [287, 73] on input "bond" at bounding box center [246, 73] width 105 height 15
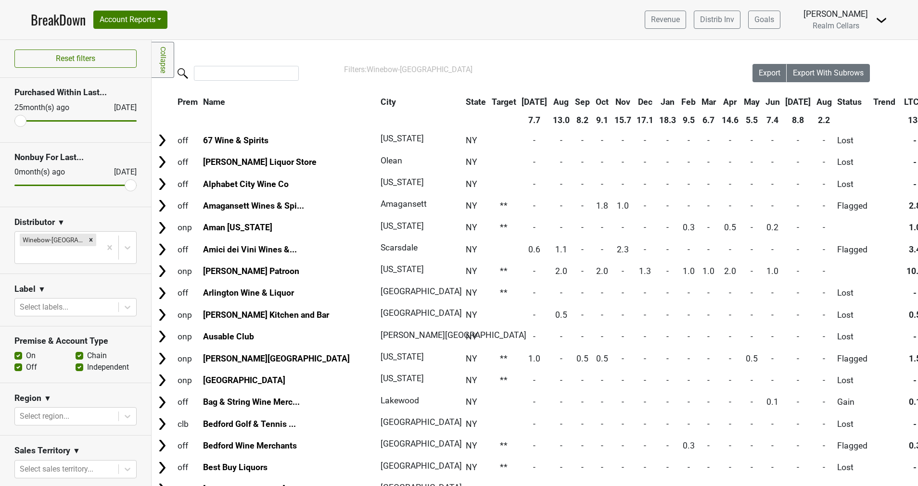
click at [237, 85] on div at bounding box center [452, 74] width 601 height 21
click at [234, 77] on input "search" at bounding box center [246, 73] width 105 height 15
click at [88, 241] on icon "Remove Winebow-NY" at bounding box center [91, 240] width 7 height 7
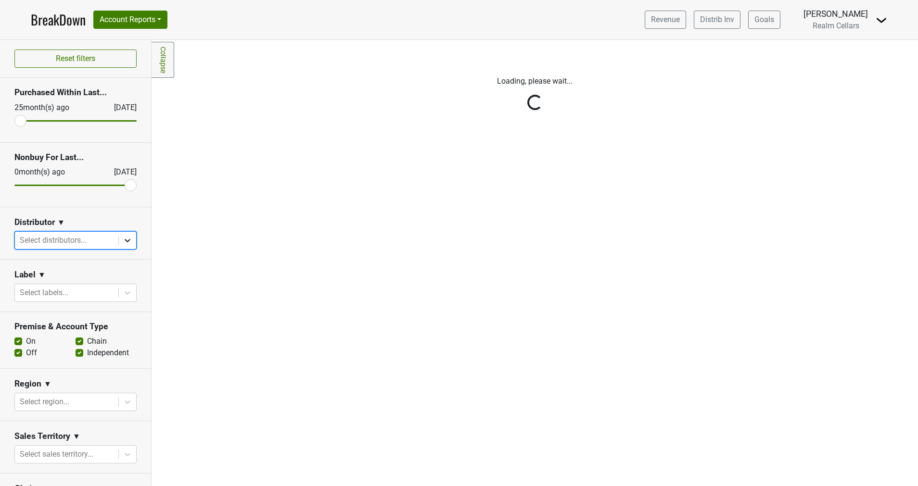
click at [123, 237] on icon at bounding box center [128, 241] width 10 height 10
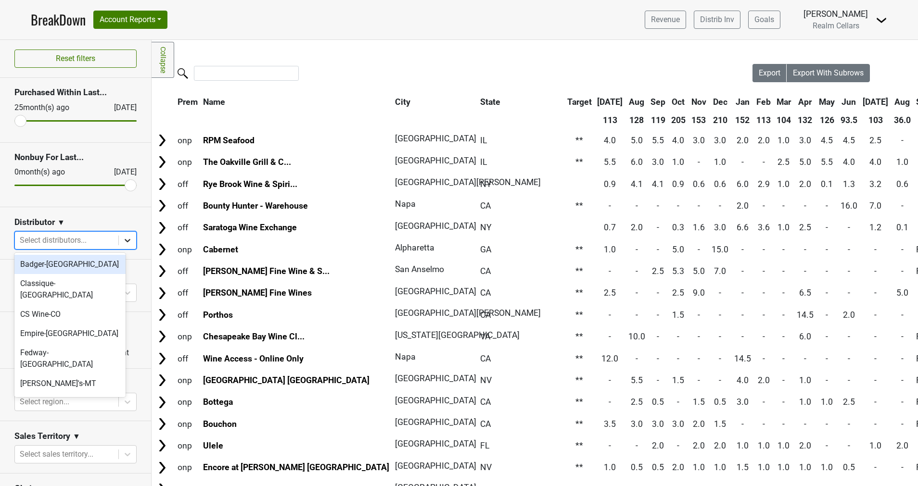
click at [123, 237] on icon at bounding box center [128, 241] width 10 height 10
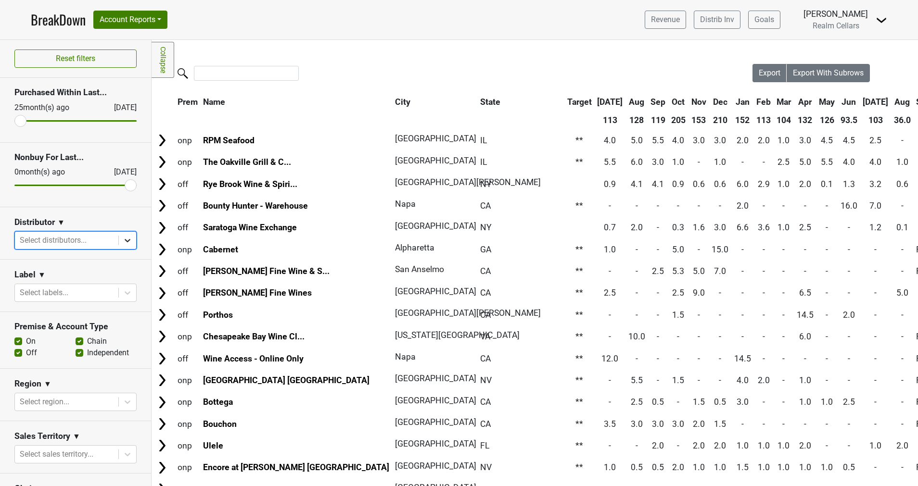
click at [123, 243] on icon at bounding box center [128, 241] width 10 height 10
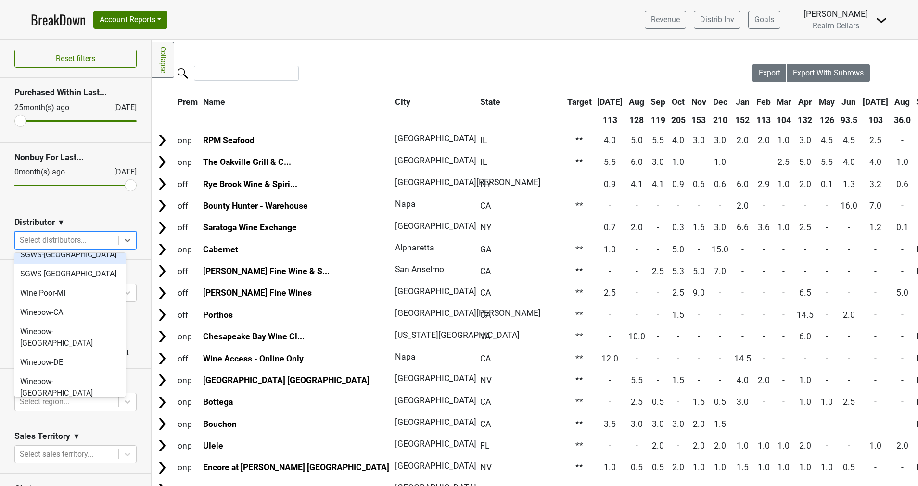
scroll to position [348, 0]
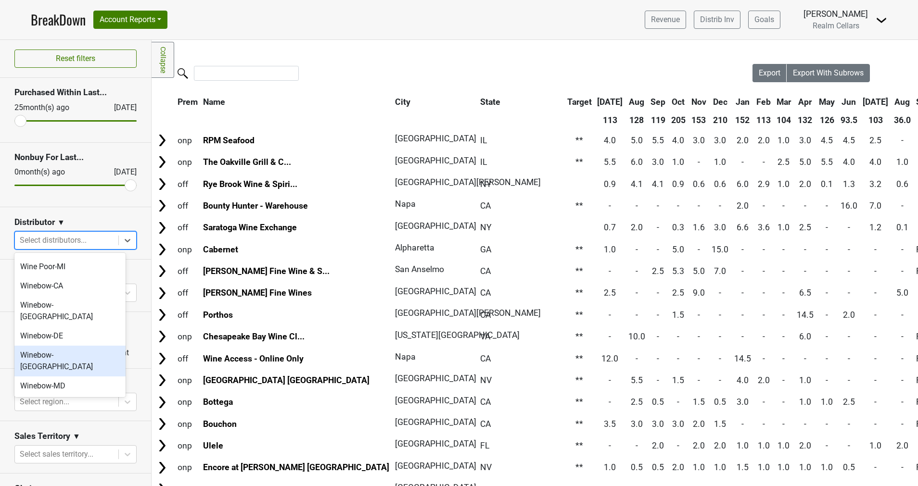
click at [80, 346] on div "Winebow-[GEOGRAPHIC_DATA]" at bounding box center [69, 361] width 111 height 31
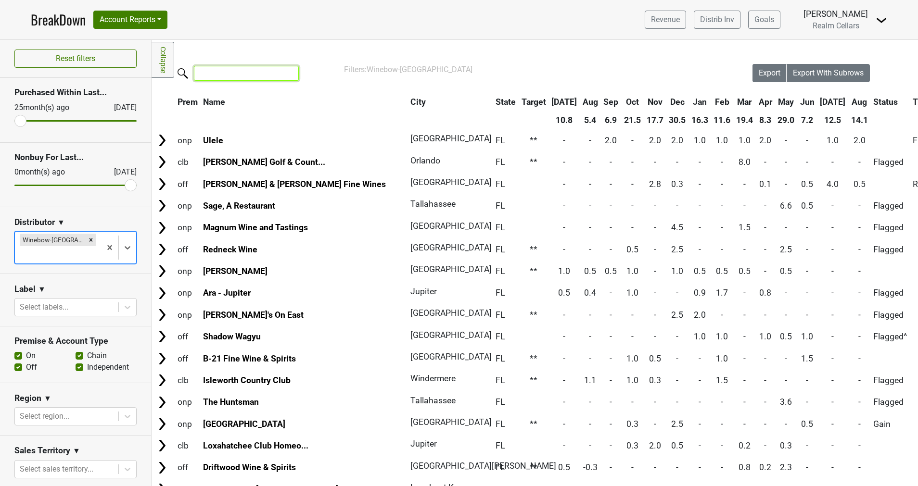
click at [218, 70] on input "search" at bounding box center [246, 73] width 105 height 15
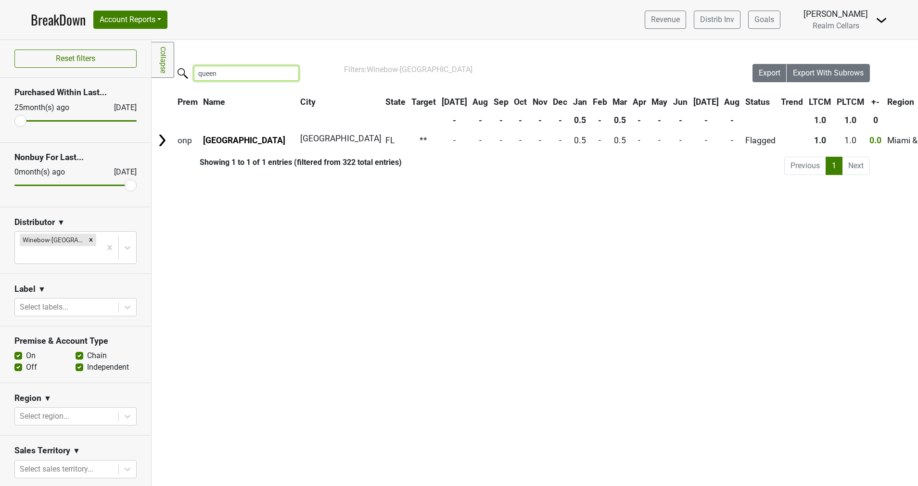
type input "queen"
click at [88, 240] on icon "Remove Winebow-FL" at bounding box center [91, 240] width 7 height 7
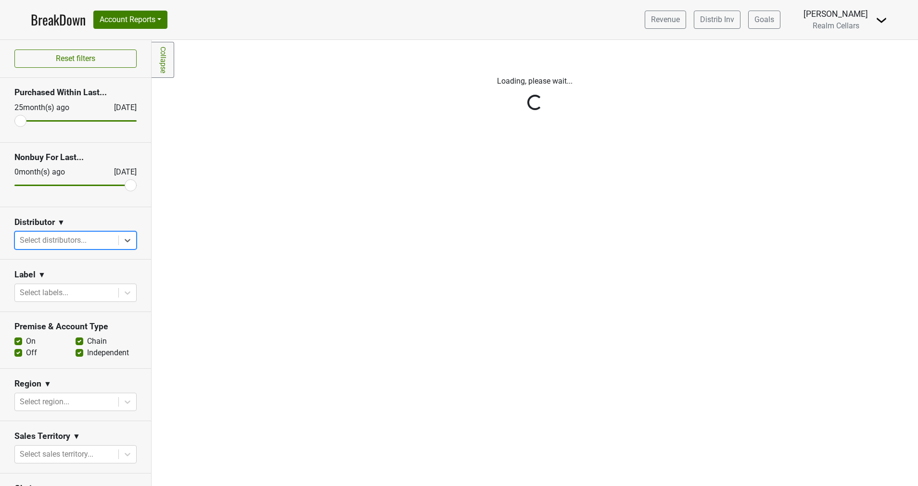
click at [116, 241] on div "Reset filters Purchased Within Last... 25 month(s) ago Aug '25 Nonbuy For Last.…" at bounding box center [76, 263] width 152 height 446
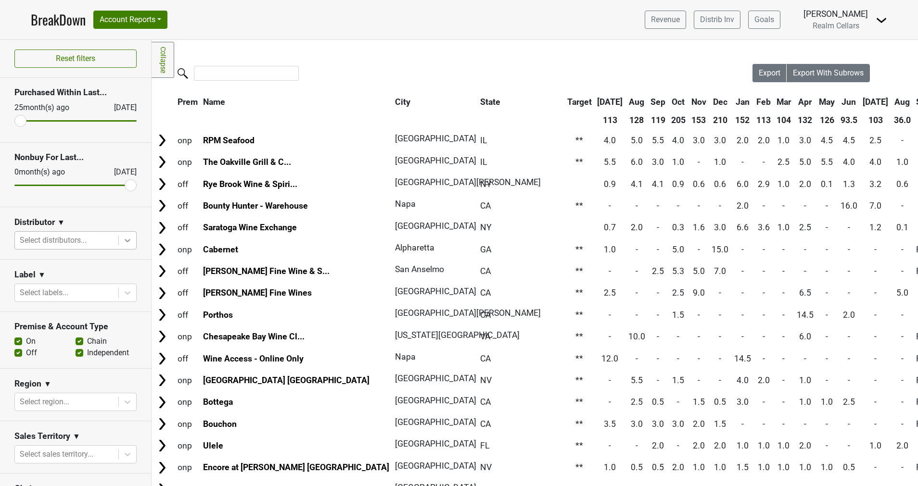
click at [125, 240] on icon at bounding box center [128, 240] width 6 height 3
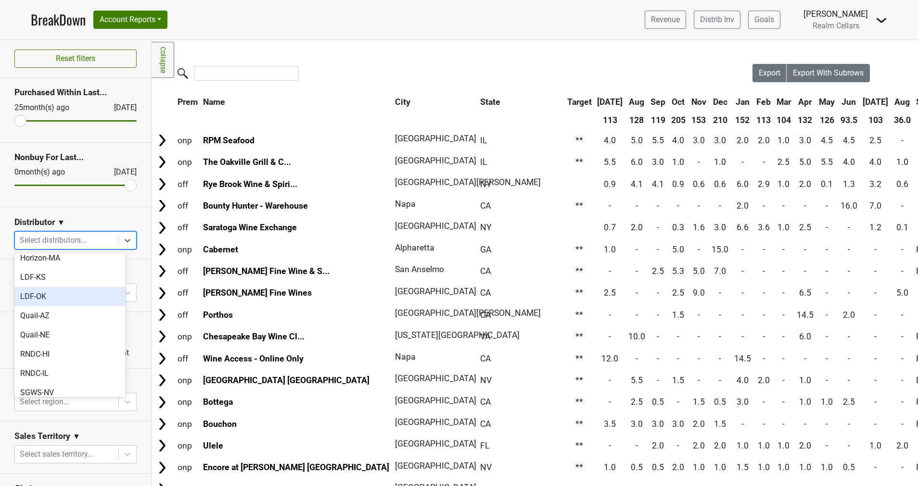
scroll to position [165, 0]
click at [76, 364] on div "RNDC-IL" at bounding box center [69, 373] width 111 height 19
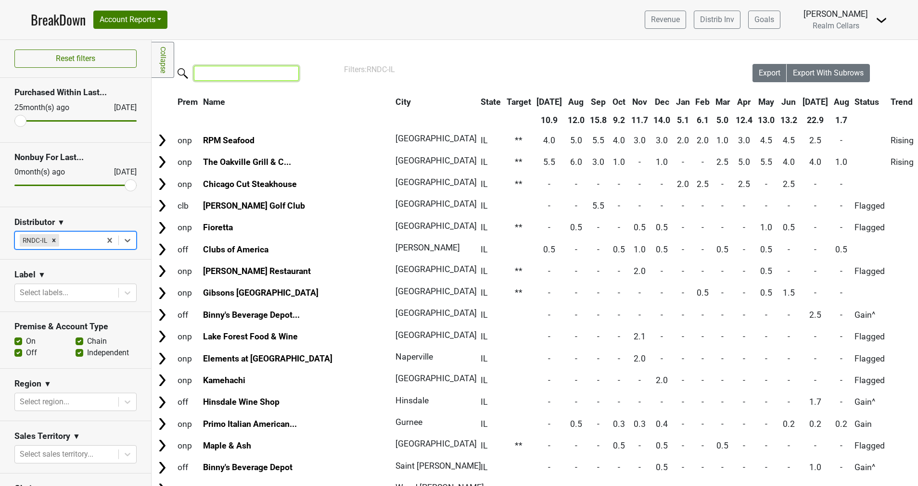
click at [216, 76] on input "search" at bounding box center [246, 73] width 105 height 15
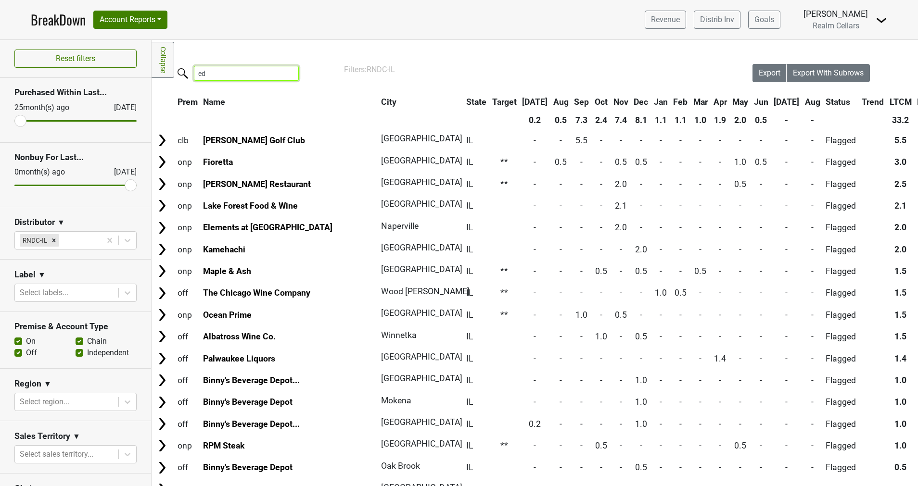
type input "e"
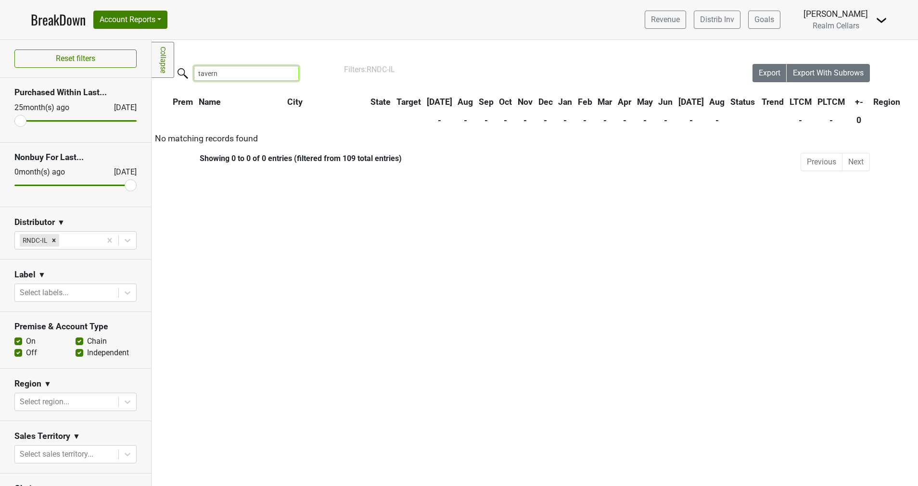
type input "tavern"
click at [53, 21] on link "BreakDown" at bounding box center [58, 20] width 55 height 20
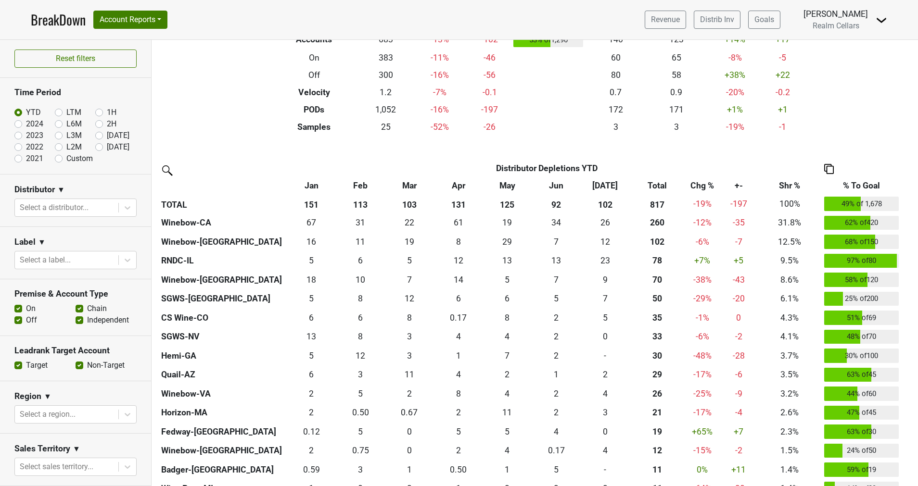
scroll to position [120, 0]
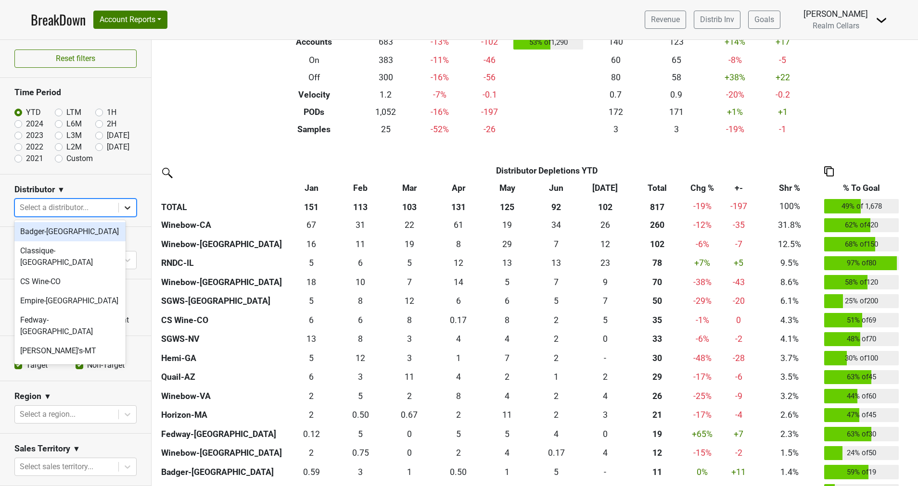
click at [125, 208] on icon at bounding box center [128, 207] width 6 height 3
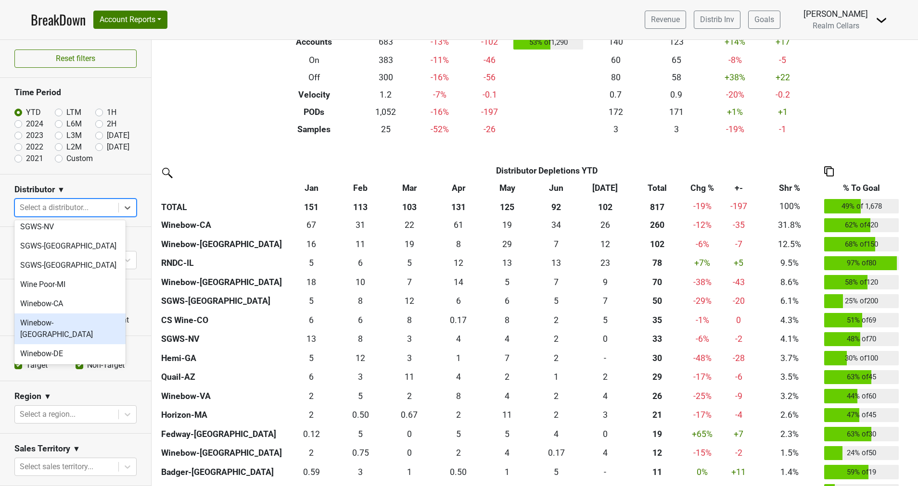
scroll to position [273, 0]
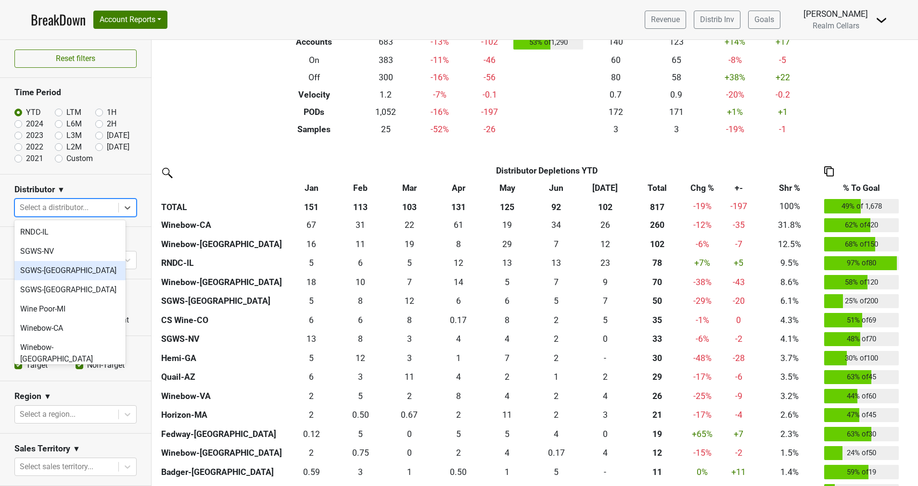
click at [52, 261] on div "SGWS-[GEOGRAPHIC_DATA]" at bounding box center [69, 270] width 111 height 19
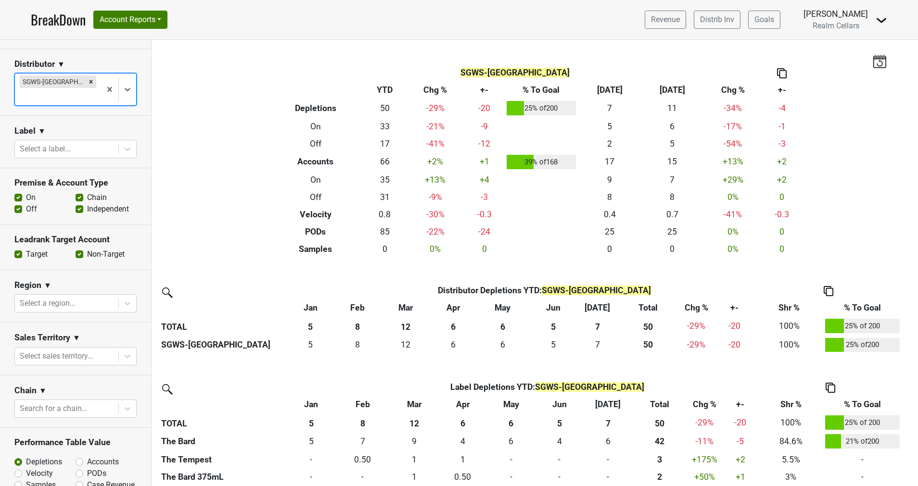
scroll to position [219, 0]
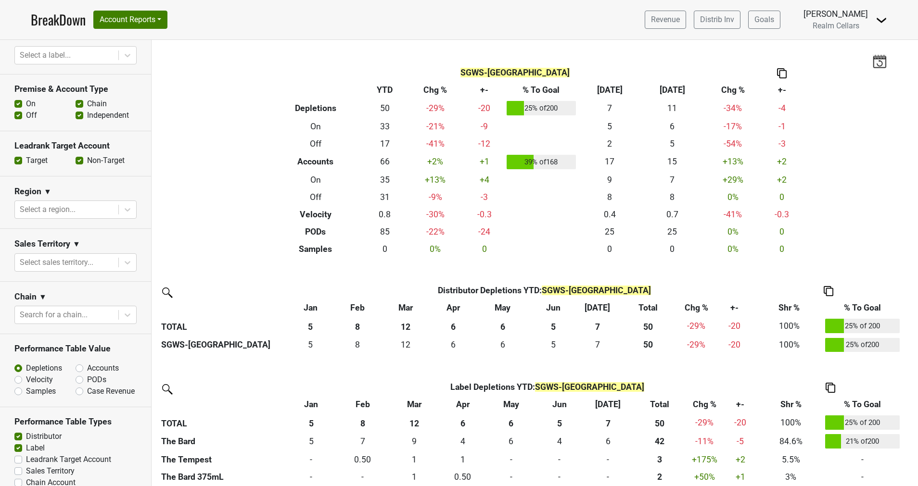
click at [87, 374] on label "PODs" at bounding box center [96, 380] width 19 height 12
click at [76, 374] on input "PODs" at bounding box center [105, 379] width 58 height 10
radio input "true"
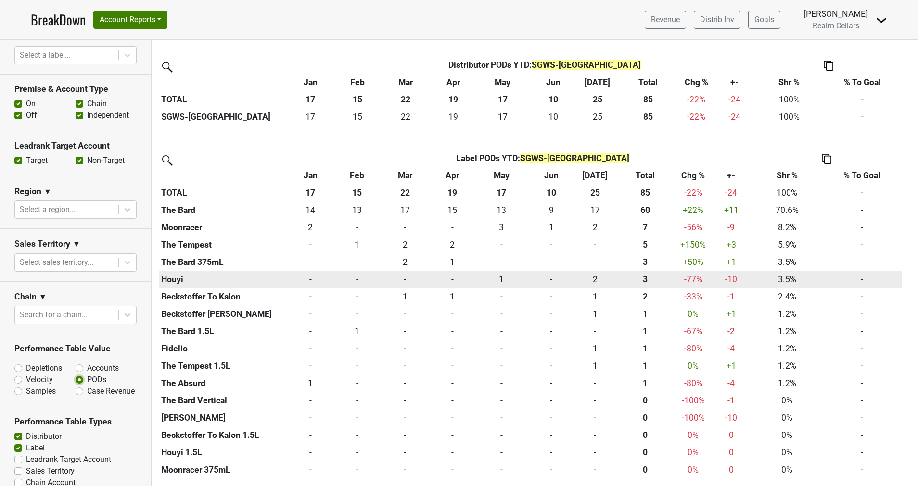
scroll to position [0, 0]
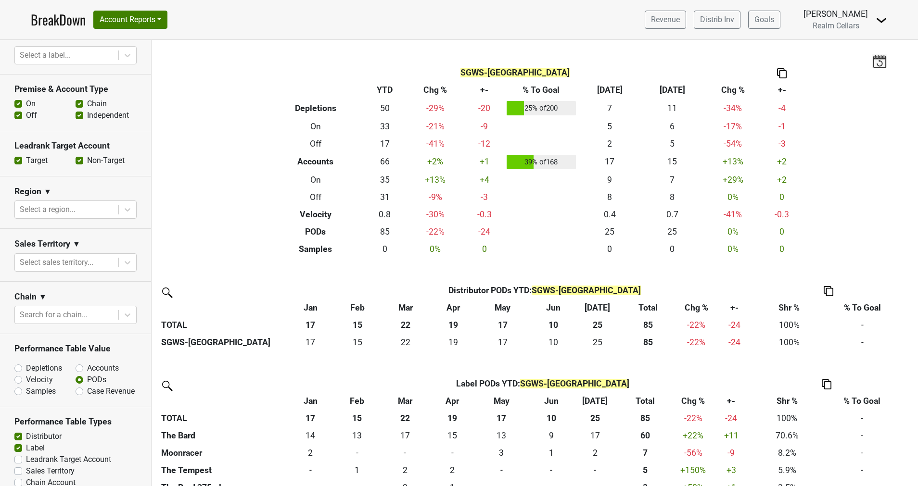
click at [26, 363] on label "Depletions" at bounding box center [44, 369] width 36 height 12
click at [17, 363] on input "Depletions" at bounding box center [43, 368] width 58 height 10
radio input "true"
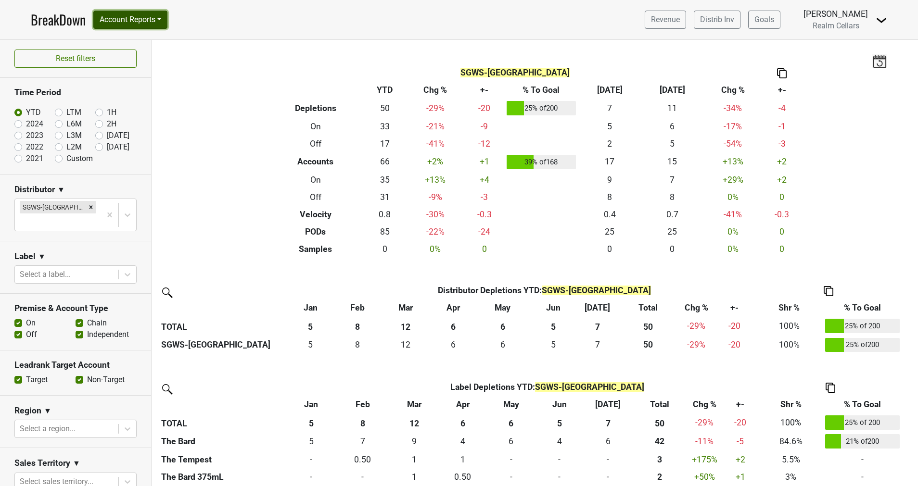
click at [137, 21] on button "Account Reports" at bounding box center [130, 20] width 74 height 18
click at [140, 43] on link "SuperRanker" at bounding box center [136, 41] width 85 height 15
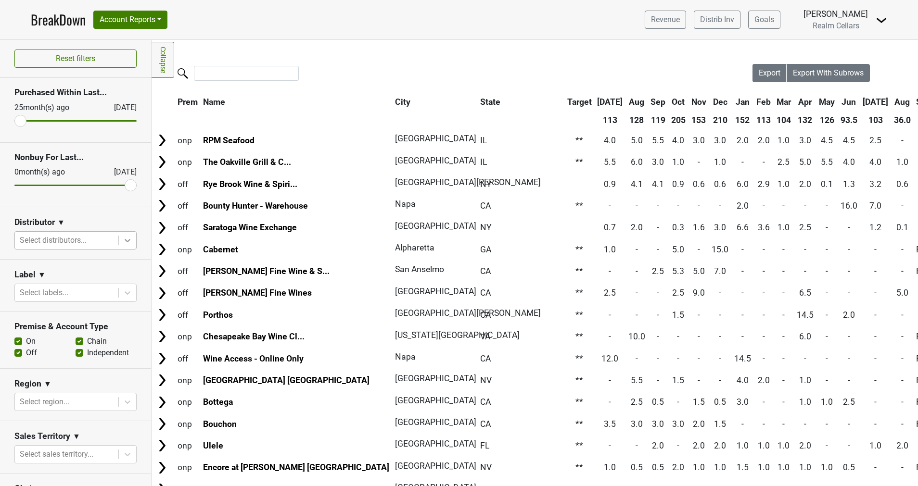
click at [123, 242] on icon at bounding box center [128, 241] width 10 height 10
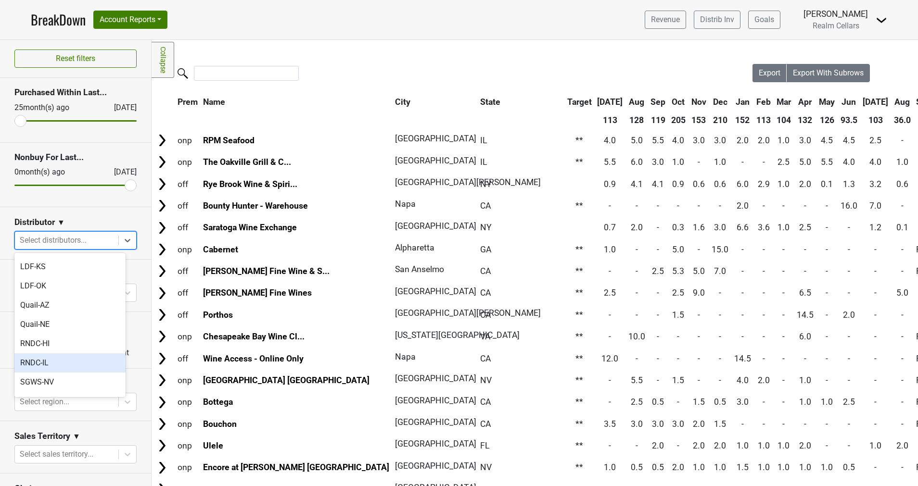
scroll to position [183, 0]
click at [68, 383] on div "SGWS-[GEOGRAPHIC_DATA]" at bounding box center [69, 392] width 111 height 19
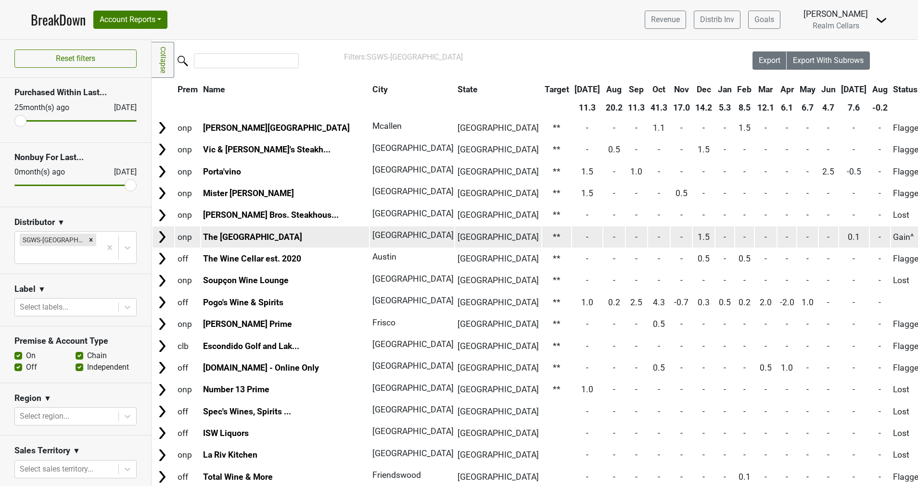
scroll to position [0, 0]
